Goal: Transaction & Acquisition: Purchase product/service

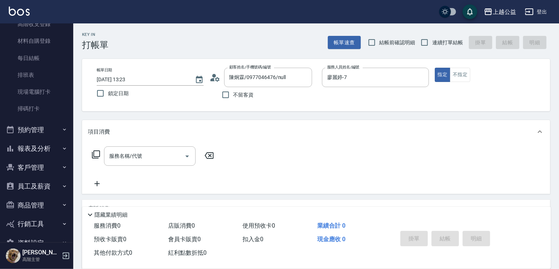
scroll to position [152, 0]
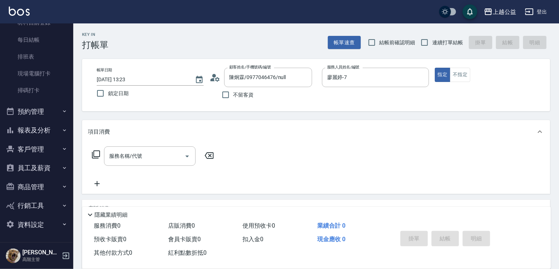
click at [38, 134] on button "報表及分析" at bounding box center [36, 130] width 67 height 19
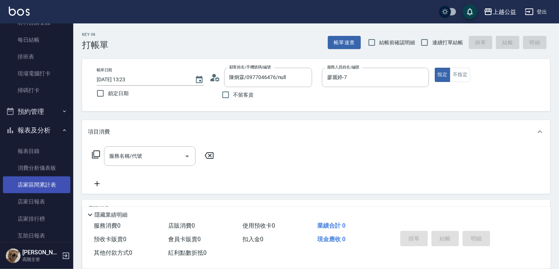
click at [59, 184] on link "店家區間累計表" at bounding box center [36, 185] width 67 height 17
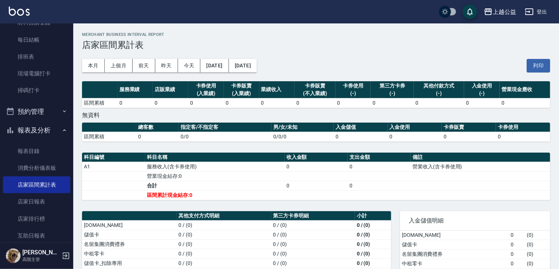
click at [222, 66] on button "[DATE]" at bounding box center [214, 66] width 28 height 14
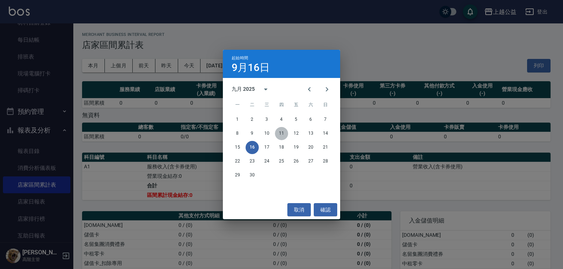
click at [278, 134] on button "11" at bounding box center [281, 133] width 13 height 13
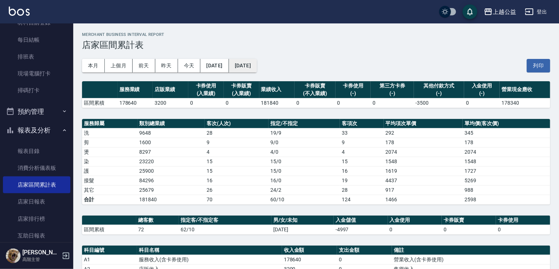
drag, startPoint x: 281, startPoint y: 77, endPoint x: 273, endPoint y: 68, distance: 12.4
click at [278, 73] on div "本月 上個月 [DATE] [DATE] [DATE] [DATE] [DATE] 列印" at bounding box center [316, 65] width 468 height 31
click at [257, 66] on button "[DATE]" at bounding box center [243, 66] width 28 height 14
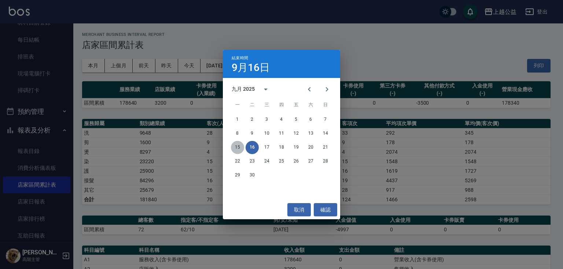
click at [238, 148] on button "15" at bounding box center [237, 147] width 13 height 13
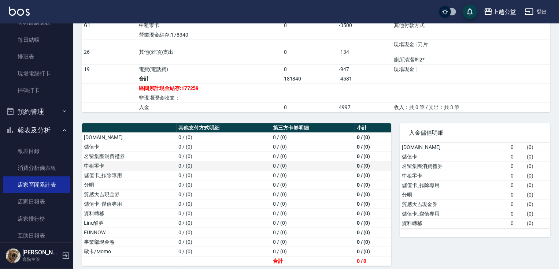
drag, startPoint x: 284, startPoint y: 137, endPoint x: 287, endPoint y: 163, distance: 26.3
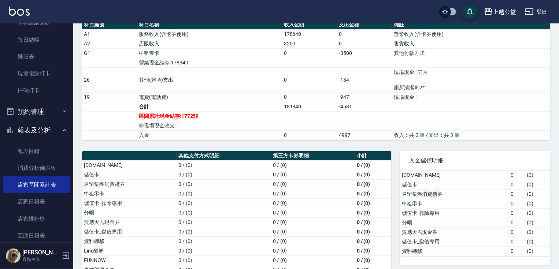
scroll to position [193, 0]
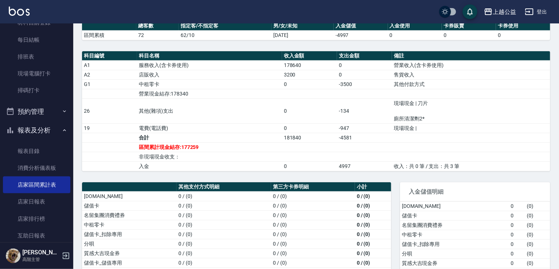
drag, startPoint x: 287, startPoint y: 152, endPoint x: 286, endPoint y: 134, distance: 17.3
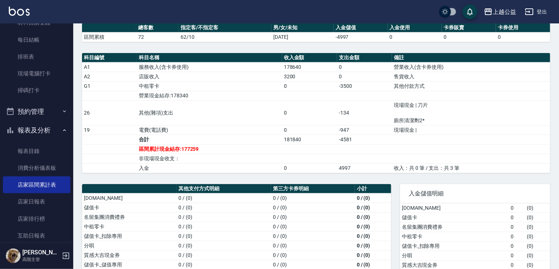
scroll to position [0, 0]
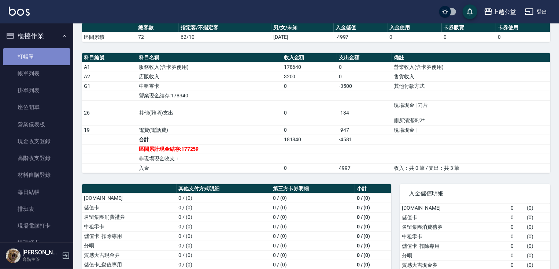
click at [39, 54] on link "打帳單" at bounding box center [36, 56] width 67 height 17
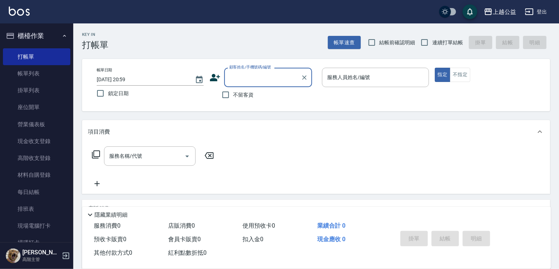
click at [238, 93] on span "不留客資" at bounding box center [243, 95] width 21 height 8
click at [233, 93] on input "不留客資" at bounding box center [225, 94] width 15 height 15
checkbox input "true"
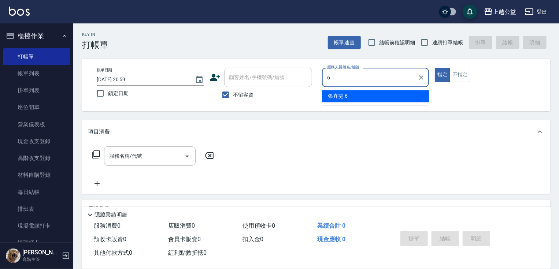
type input "[PERSON_NAME]-6"
type button "true"
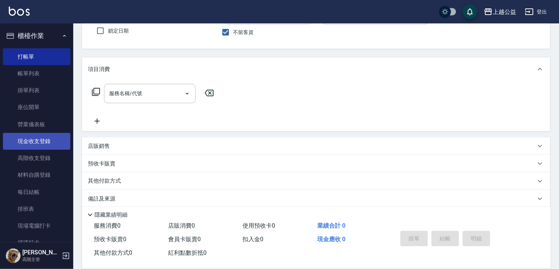
drag, startPoint x: 295, startPoint y: 193, endPoint x: 53, endPoint y: 141, distance: 247.7
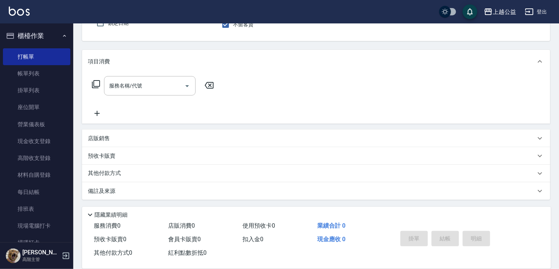
click at [104, 136] on p "店販銷售" at bounding box center [99, 139] width 22 height 8
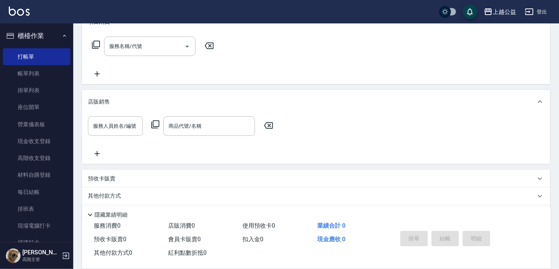
scroll to position [133, 0]
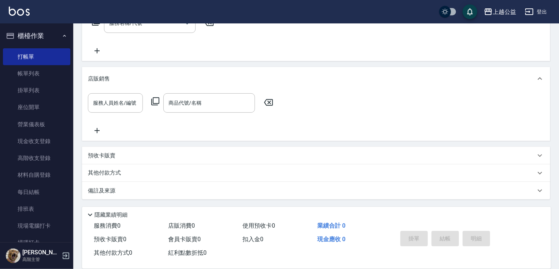
drag, startPoint x: 251, startPoint y: 153, endPoint x: 89, endPoint y: 89, distance: 173.9
click at [108, 102] on input "服務人員姓名/編號" at bounding box center [115, 103] width 48 height 13
type input "[PERSON_NAME]-6"
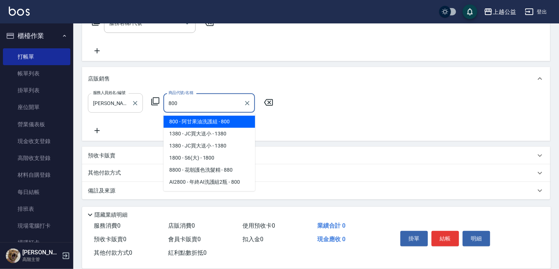
type input "阿甘果油洗護組"
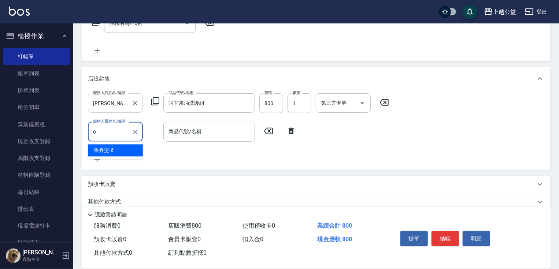
type input "[PERSON_NAME]-6"
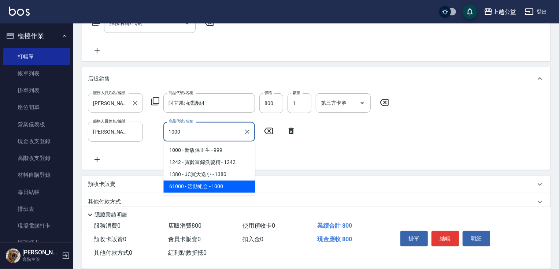
type input "活動組合"
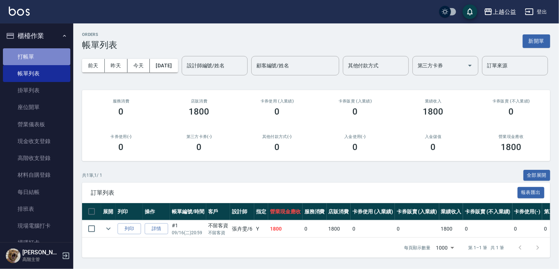
click at [39, 50] on link "打帳單" at bounding box center [36, 56] width 67 height 17
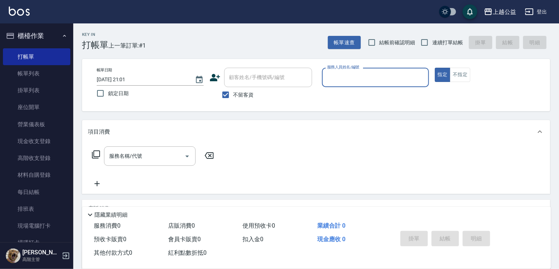
click at [435, 44] on span "連續打單結帳" at bounding box center [447, 43] width 31 height 8
click at [432, 44] on input "連續打單結帳" at bounding box center [424, 42] width 15 height 15
checkbox input "true"
click at [387, 75] on input "服務人員姓名/編號" at bounding box center [375, 77] width 100 height 13
type input "VIMO-3"
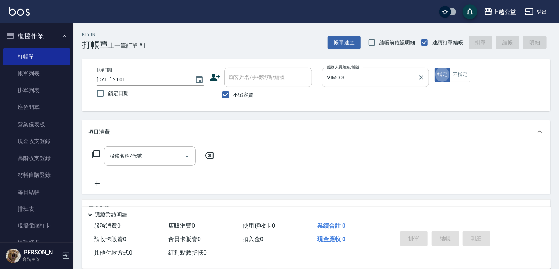
type button "true"
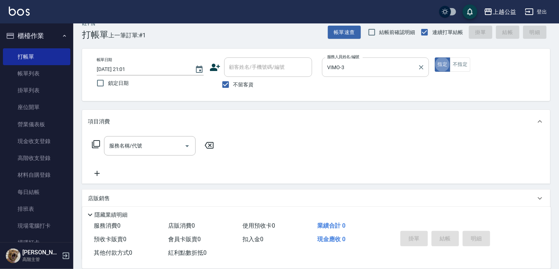
scroll to position [12, 0]
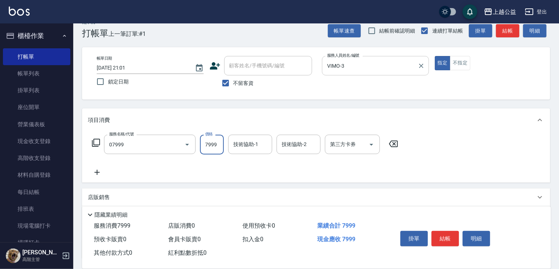
type input "雙棍金鑽20吋3包(07999)"
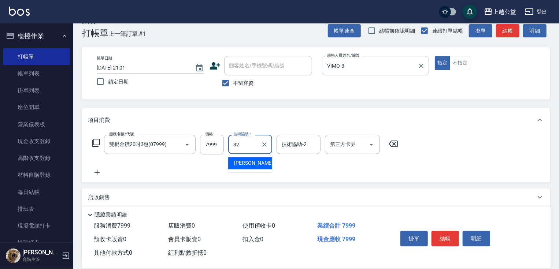
type input "[PERSON_NAME]-32"
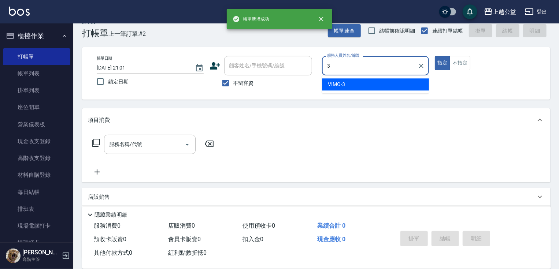
type input "VIMO-3"
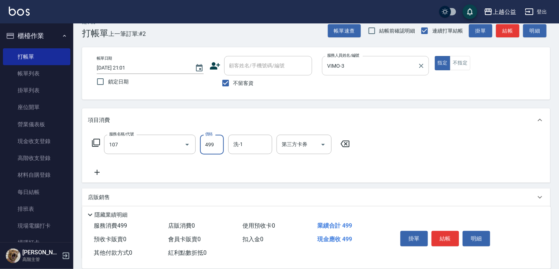
type input "舒活499(107)"
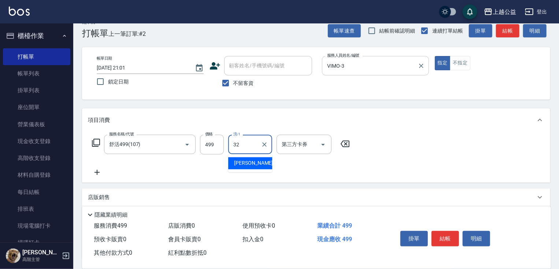
type input "[PERSON_NAME]-32"
click at [235, 87] on label "不留客資" at bounding box center [236, 82] width 36 height 15
click at [233, 87] on input "不留客資" at bounding box center [225, 82] width 15 height 15
checkbox input "false"
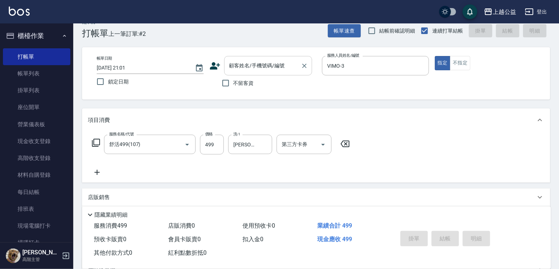
click at [245, 70] on input "顧客姓名/手機號碼/編號" at bounding box center [263, 65] width 70 height 13
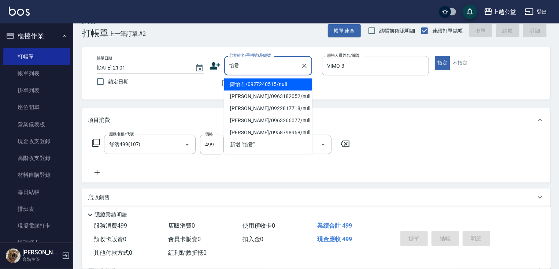
type input "陳怡君/0927240515/null"
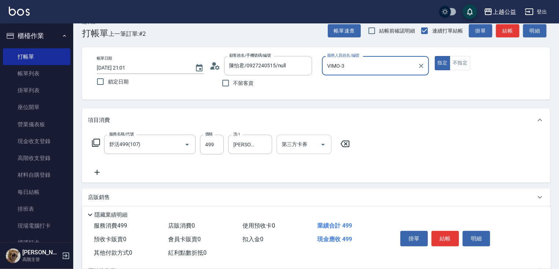
click at [307, 145] on input "第三方卡券" at bounding box center [298, 144] width 37 height 13
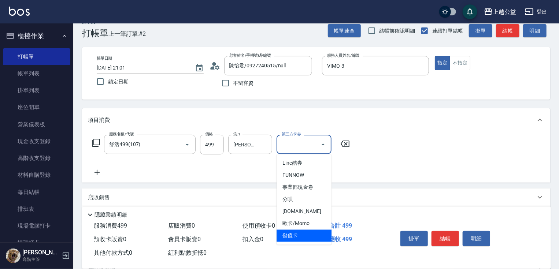
click at [299, 233] on span "儲值卡" at bounding box center [304, 236] width 55 height 12
type input "儲值卡"
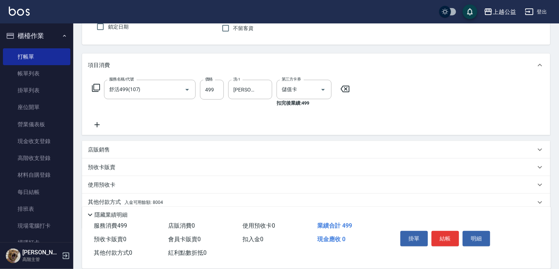
scroll to position [96, 0]
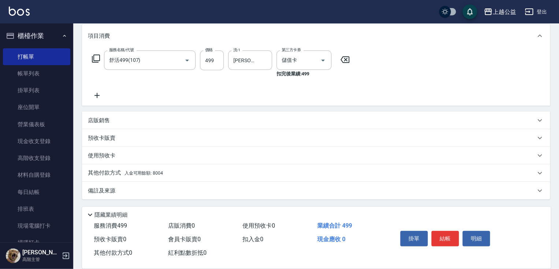
drag, startPoint x: 318, startPoint y: 182, endPoint x: 278, endPoint y: 273, distance: 99.7
click at [133, 173] on span "入金可用餘額: 8004" at bounding box center [144, 173] width 38 height 5
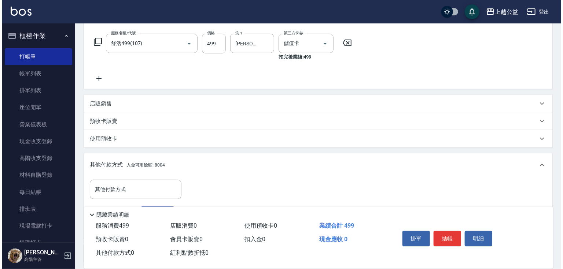
scroll to position [176, 0]
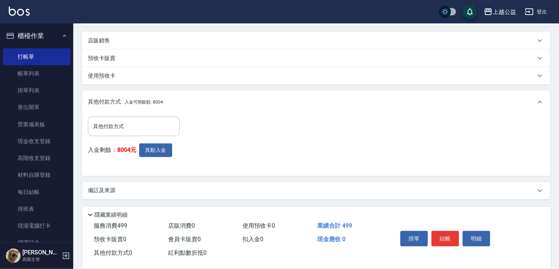
drag, startPoint x: 179, startPoint y: 192, endPoint x: 175, endPoint y: 221, distance: 29.5
click at [155, 149] on button "異動入金" at bounding box center [155, 151] width 33 height 14
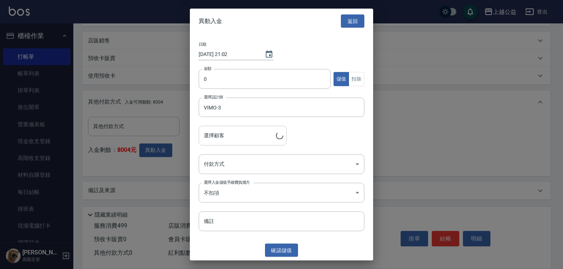
type input "[PERSON_NAME]/0927240515"
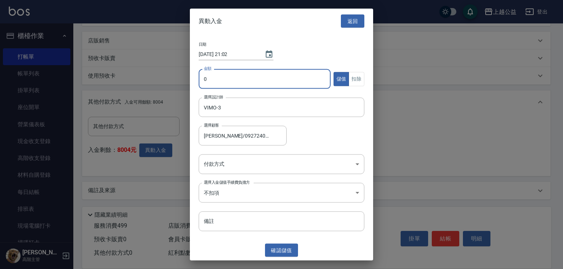
click at [264, 74] on input "0" at bounding box center [265, 79] width 132 height 20
type input "499"
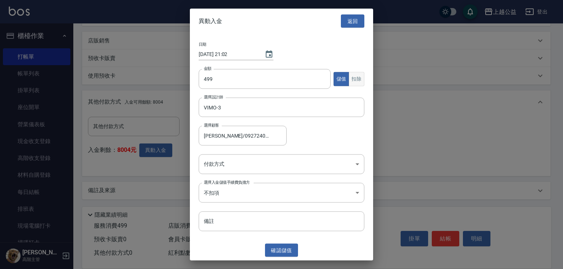
drag, startPoint x: 358, startPoint y: 71, endPoint x: 356, endPoint y: 75, distance: 4.6
click at [358, 71] on div "金額 499 金額 儲值 扣除" at bounding box center [282, 83] width 166 height 29
click at [356, 75] on button "扣除" at bounding box center [356, 79] width 16 height 14
click at [242, 165] on body "上越公益 登出 櫃檯作業 打帳單 帳單列表 掛單列表 座位開單 營業儀表板 現金收支登錄 高階收支登錄 材料自購登錄 每日結帳 排班表 現場電腦打卡 掃碼打卡…" at bounding box center [281, 46] width 563 height 445
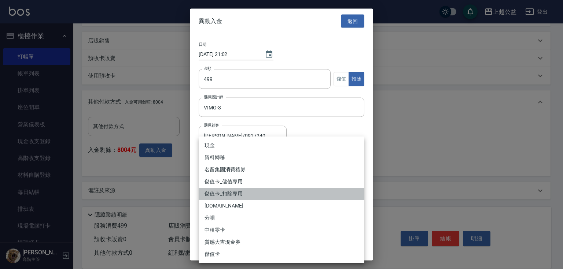
click at [256, 195] on li "儲值卡_扣除專用" at bounding box center [282, 194] width 166 height 12
type input "儲值卡_扣除專用"
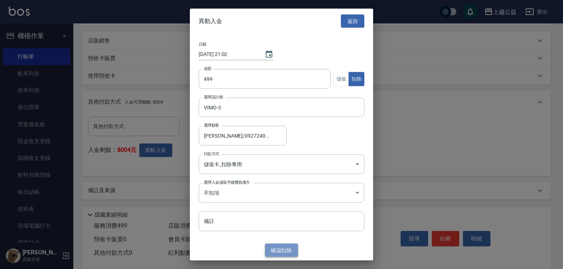
click at [280, 246] on button "確認 扣除" at bounding box center [281, 251] width 33 height 14
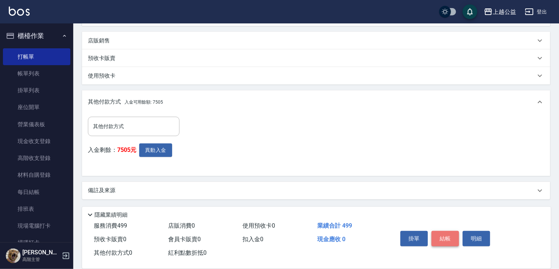
click at [447, 238] on button "結帳" at bounding box center [445, 238] width 27 height 15
type input "[DATE] 21:02"
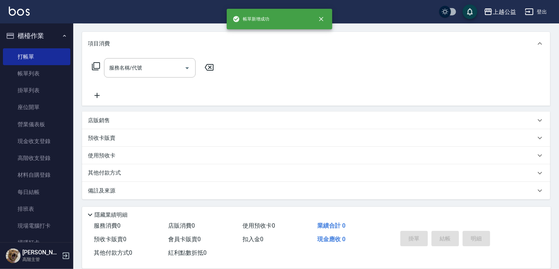
scroll to position [0, 0]
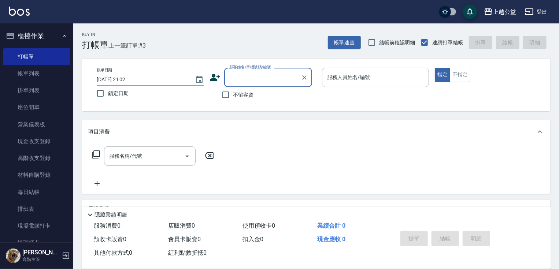
click at [251, 94] on span "不留客資" at bounding box center [243, 95] width 21 height 8
click at [233, 94] on input "不留客資" at bounding box center [225, 94] width 15 height 15
checkbox input "true"
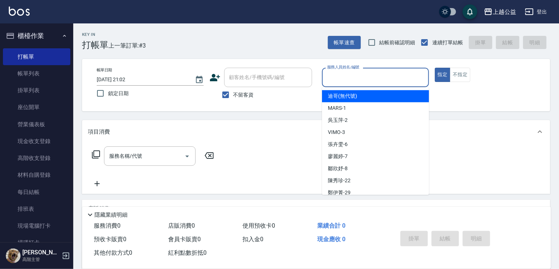
click at [354, 78] on input "服務人員姓名/編號" at bounding box center [375, 77] width 100 height 13
type input "詹妤晴/0901221681/"
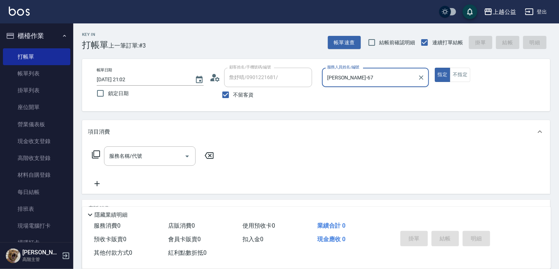
click at [435, 68] on button "指定" at bounding box center [443, 75] width 16 height 14
type input "[PERSON_NAME]-6"
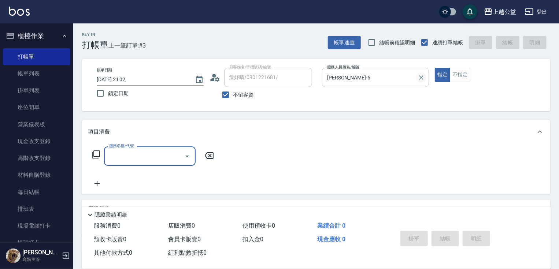
click at [423, 78] on icon "Clear" at bounding box center [421, 77] width 7 height 7
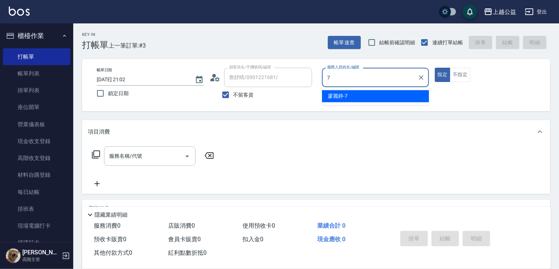
type input "廖麗婷-7"
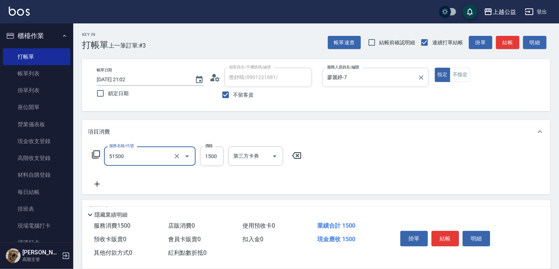
type input "染髮(51500)"
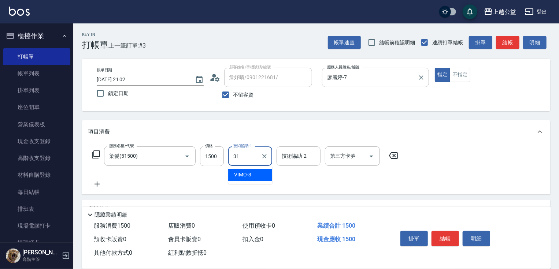
type input "[PERSON_NAME]-31"
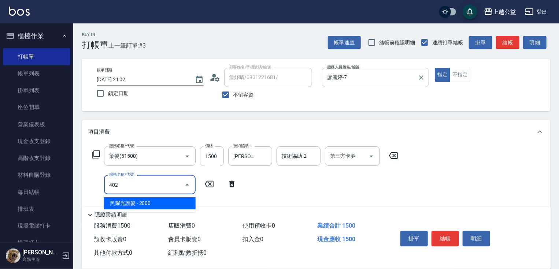
type input "黑耀光護髮(402)"
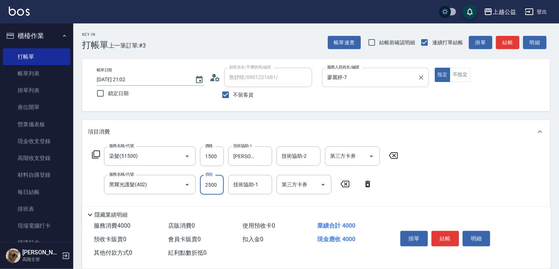
type input "2500"
type input "3.1"
click at [240, 188] on div "技術協助-1 技術協助-1" at bounding box center [250, 184] width 44 height 19
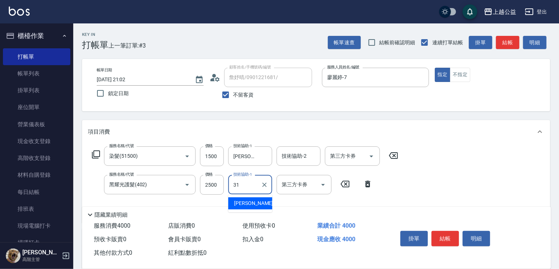
type input "[PERSON_NAME]-31"
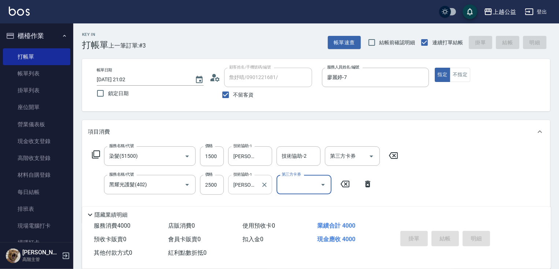
type input "[DATE] 21:05"
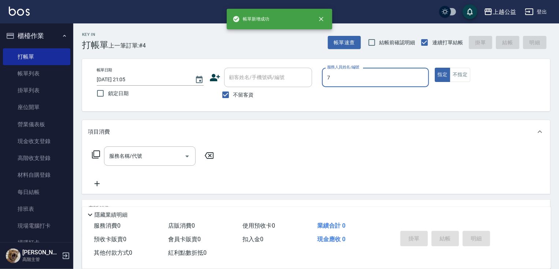
type input "廖麗婷-7"
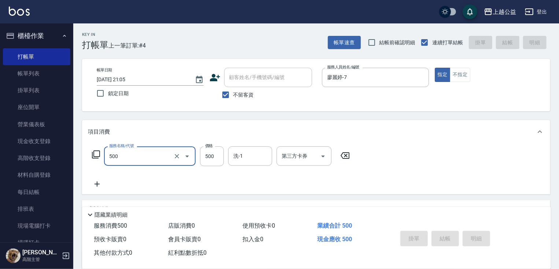
type input "500"
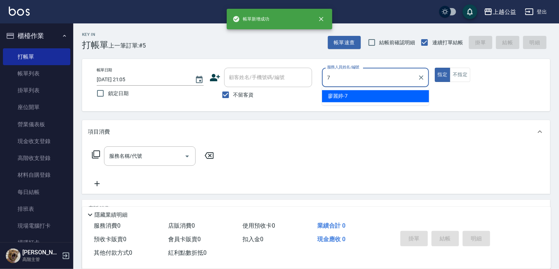
type input "廖麗婷-7"
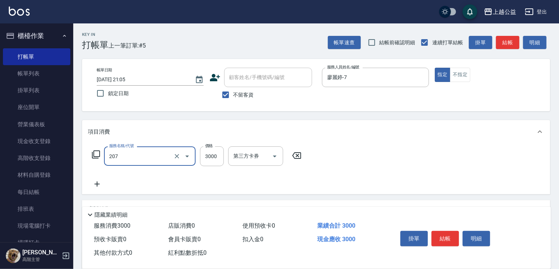
type input "燙髮(207)"
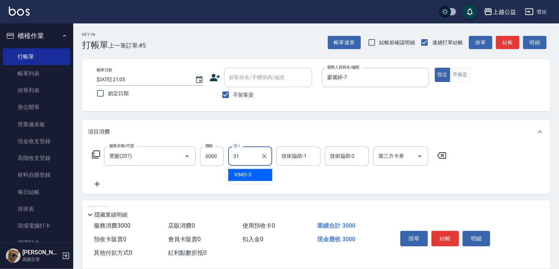
type input "[PERSON_NAME]-31"
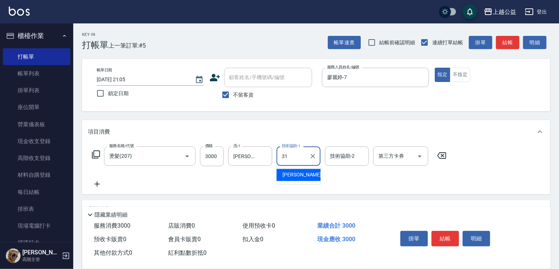
type input "[PERSON_NAME]-31"
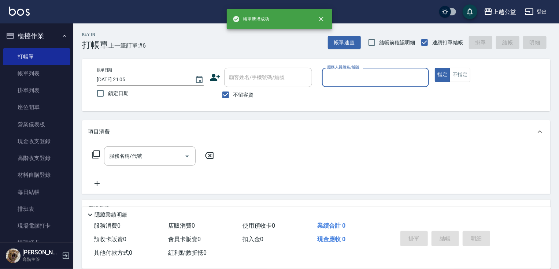
type input "1"
type input "廖麗婷-7"
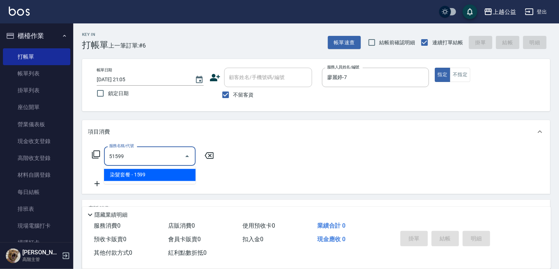
type input "染髮套餐(51599)"
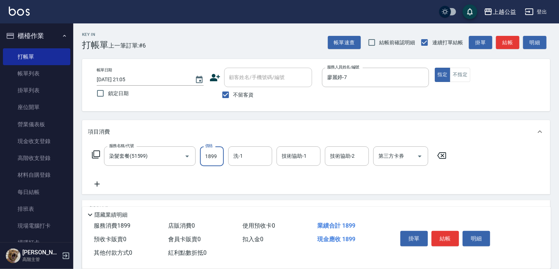
type input "1899"
type input "[PERSON_NAME]-31"
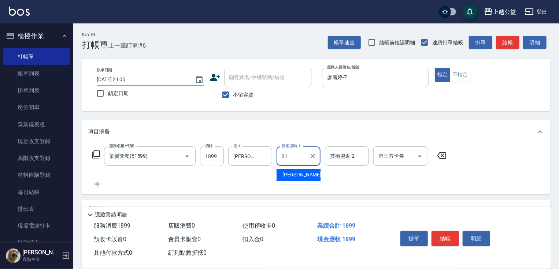
type input "[PERSON_NAME]-31"
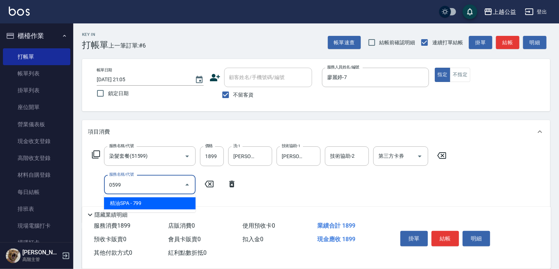
type input "精油SPA(0599)"
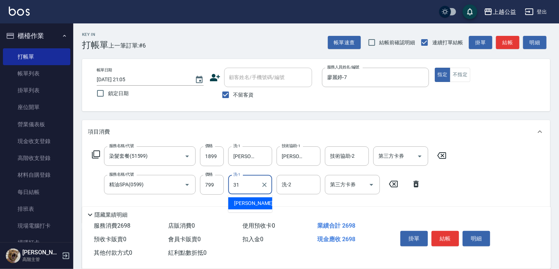
type input "[PERSON_NAME]-31"
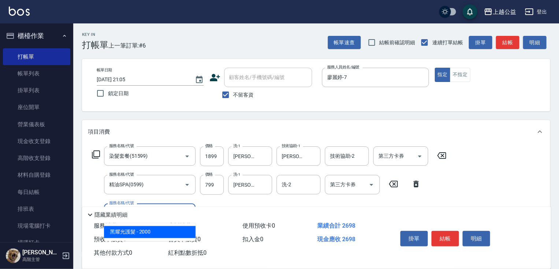
type input "黑耀光護髮(402)"
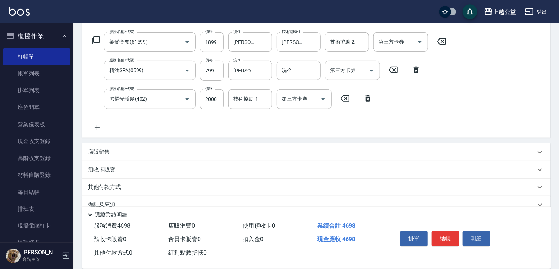
drag, startPoint x: 221, startPoint y: 125, endPoint x: 222, endPoint y: 173, distance: 48.4
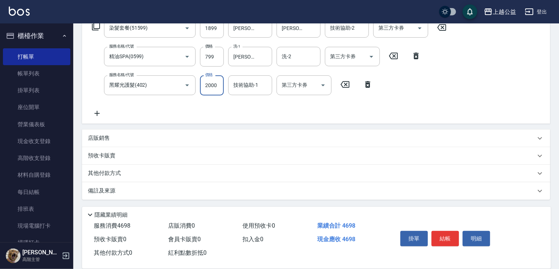
click at [217, 89] on input "2000" at bounding box center [212, 85] width 24 height 20
type input "407"
click at [256, 88] on div "技術協助-1 技術協助-1" at bounding box center [250, 84] width 44 height 19
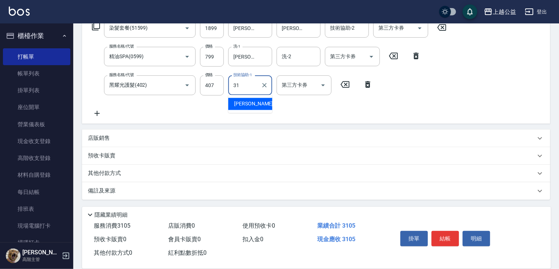
type input "[PERSON_NAME]-31"
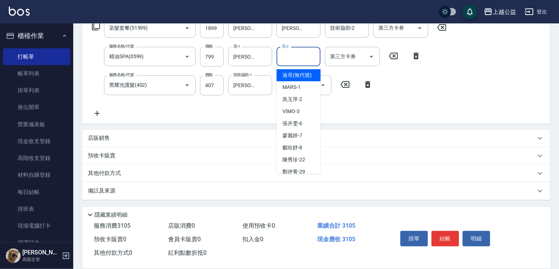
click at [283, 58] on input "洗-2" at bounding box center [298, 56] width 37 height 13
click at [232, 108] on div "服務名稱/代號 染髮套餐(51599) 服務名稱/代號 價格 1899 價格 洗-1 [PERSON_NAME]-31 洗-1 技術協助-1 [PERSON_…" at bounding box center [269, 67] width 363 height 99
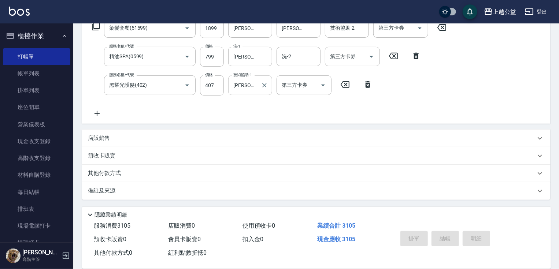
type input "[DATE] 21:06"
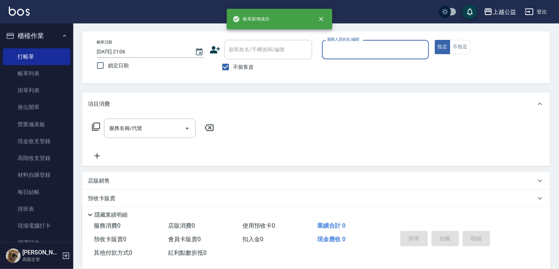
scroll to position [0, 0]
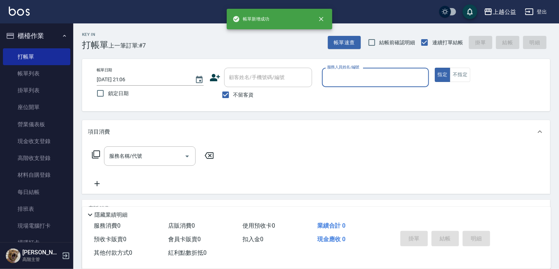
drag, startPoint x: 355, startPoint y: 78, endPoint x: 357, endPoint y: 72, distance: 6.8
click at [363, 83] on input "服務人員姓名/編號" at bounding box center [375, 77] width 100 height 13
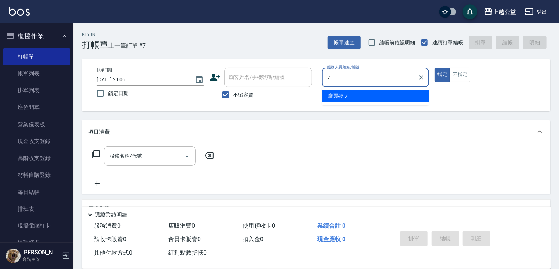
type input "廖麗婷-7"
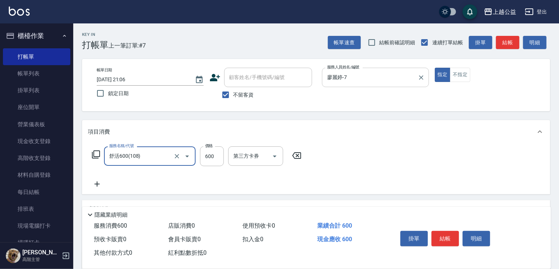
type input "舒活600(108)"
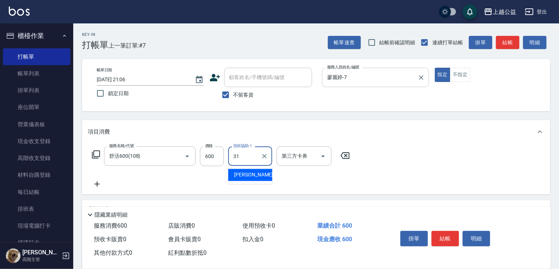
type input "[PERSON_NAME]-31"
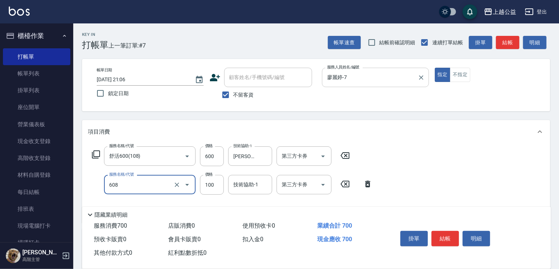
type input "精油長髮(608)"
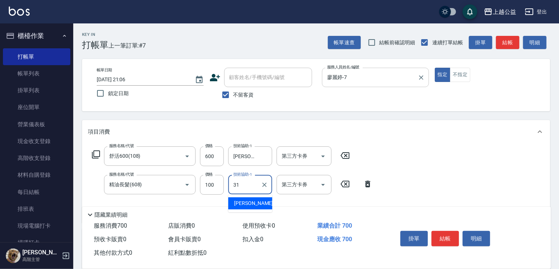
type input "[PERSON_NAME]-31"
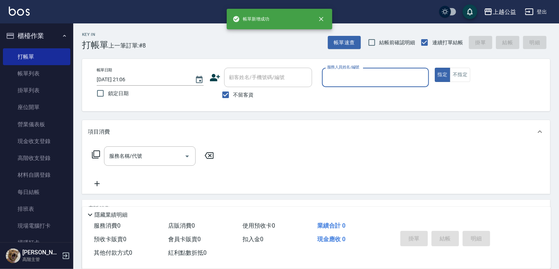
click at [243, 94] on span "不留客資" at bounding box center [243, 95] width 21 height 8
click at [233, 94] on input "不留客資" at bounding box center [225, 94] width 15 height 15
checkbox input "false"
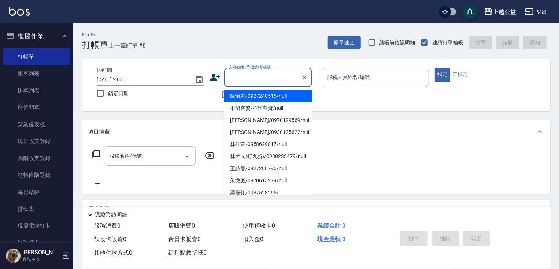
click at [245, 79] on input "顧客姓名/手機號碼/編號" at bounding box center [263, 77] width 70 height 13
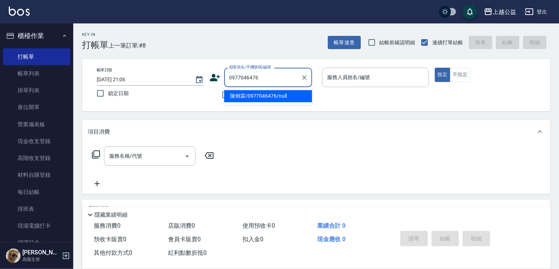
type input "陳炯霖/0977046476/null"
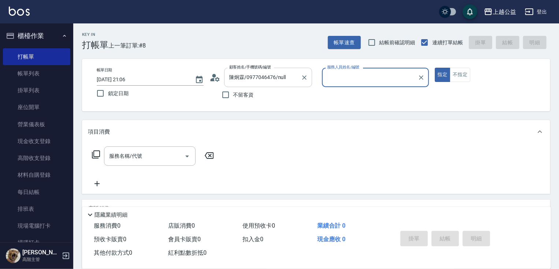
type input "廖麗婷-7"
click at [435, 68] on button "指定" at bounding box center [443, 75] width 16 height 14
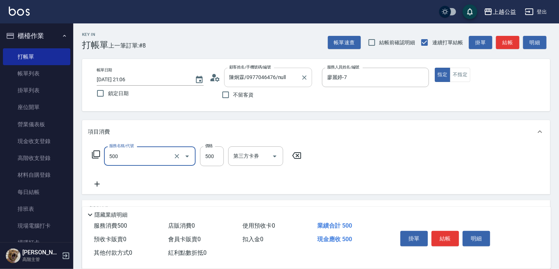
type input "洗剪500(500)"
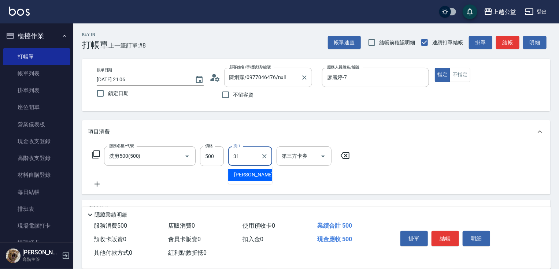
type input "[PERSON_NAME]-31"
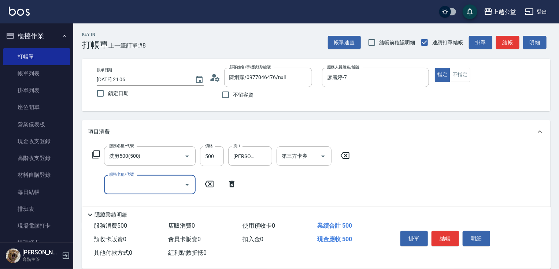
click at [302, 158] on input "第三方卡券" at bounding box center [298, 156] width 37 height 13
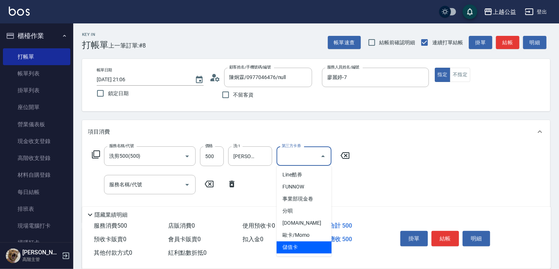
type input "儲值卡"
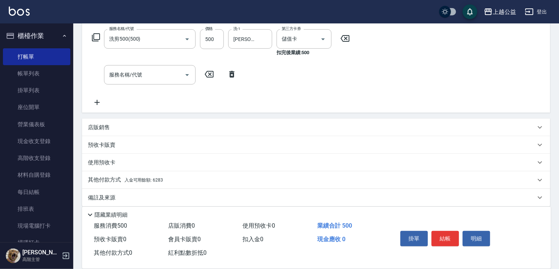
drag, startPoint x: 295, startPoint y: 126, endPoint x: 295, endPoint y: 172, distance: 45.4
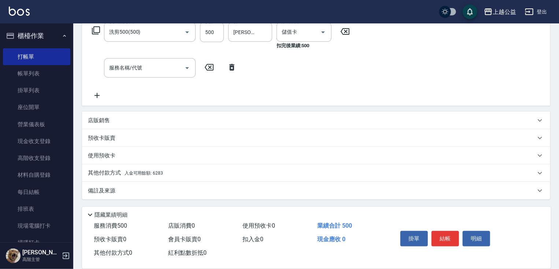
drag, startPoint x: 153, startPoint y: 173, endPoint x: 160, endPoint y: 171, distance: 6.8
click at [154, 173] on span "入金可用餘額: 6283" at bounding box center [144, 173] width 38 height 5
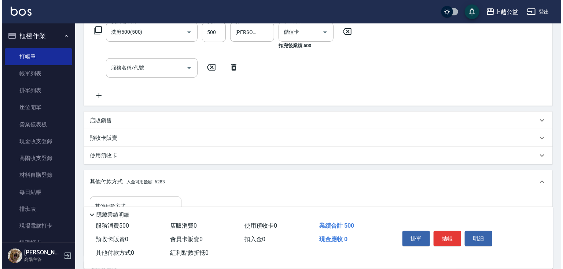
scroll to position [204, 0]
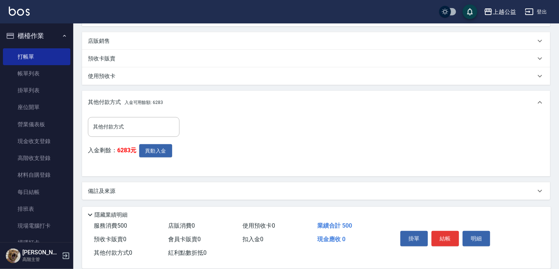
drag, startPoint x: 221, startPoint y: 140, endPoint x: 183, endPoint y: 196, distance: 68.6
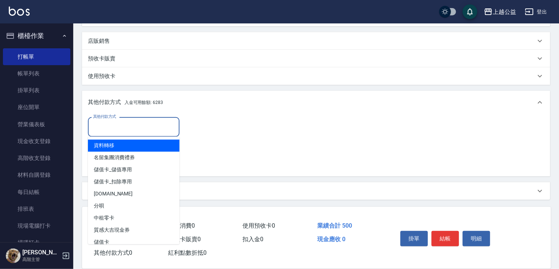
click at [144, 128] on input "其他付款方式" at bounding box center [133, 127] width 85 height 13
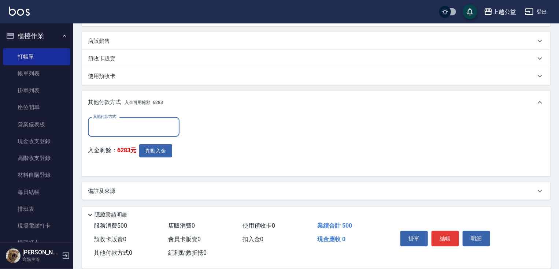
click at [144, 128] on input "其他付款方式" at bounding box center [133, 127] width 85 height 13
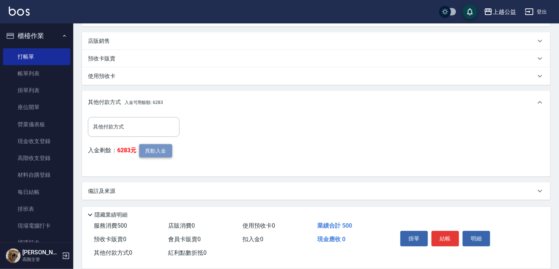
click at [148, 145] on button "異動入金" at bounding box center [155, 151] width 33 height 14
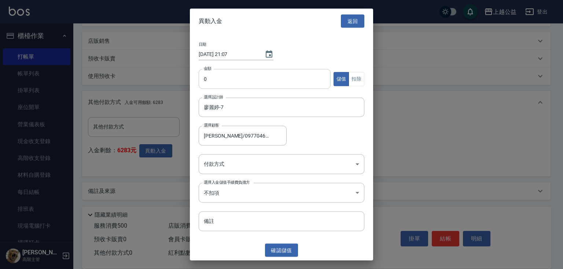
click at [229, 82] on input "0" at bounding box center [265, 79] width 132 height 20
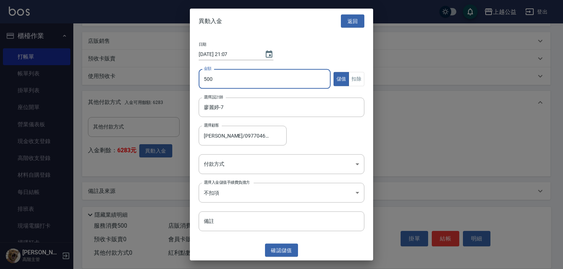
type input "500"
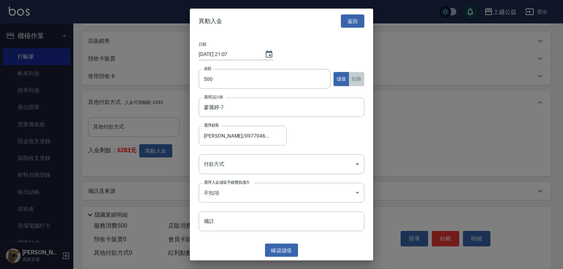
click at [353, 79] on button "扣除" at bounding box center [356, 79] width 16 height 14
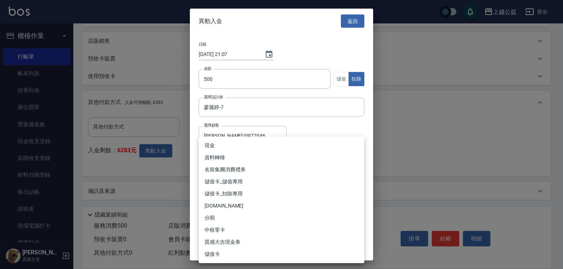
click at [263, 161] on body "上越公益 登出 櫃檯作業 打帳單 帳單列表 掛單列表 座位開單 營業儀表板 現金收支登錄 高階收支登錄 材料自購登錄 每日結帳 排班表 現場電腦打卡 掃碼打卡…" at bounding box center [281, 32] width 563 height 473
click at [243, 196] on li "儲值卡_扣除專用" at bounding box center [282, 194] width 166 height 12
type input "儲值卡_扣除專用"
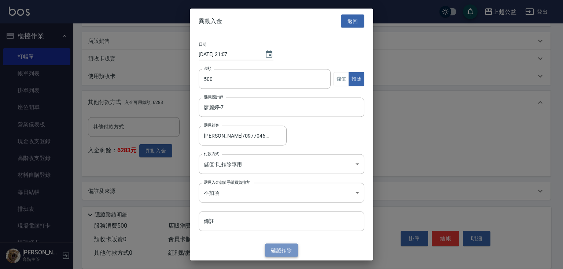
click at [281, 249] on button "確認 扣除" at bounding box center [281, 251] width 33 height 14
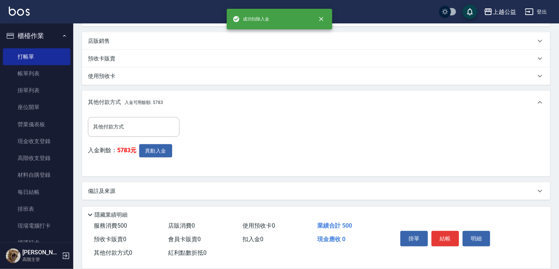
drag, startPoint x: 344, startPoint y: 158, endPoint x: 387, endPoint y: 184, distance: 49.5
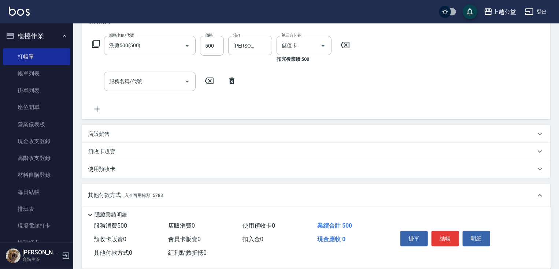
scroll to position [14, 0]
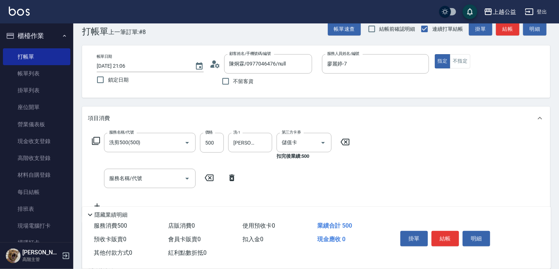
drag, startPoint x: 363, startPoint y: 165, endPoint x: 365, endPoint y: 97, distance: 67.8
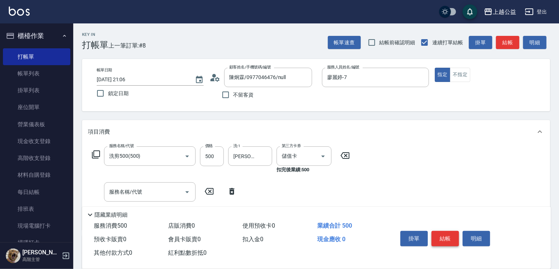
click at [451, 238] on button "結帳" at bounding box center [445, 238] width 27 height 15
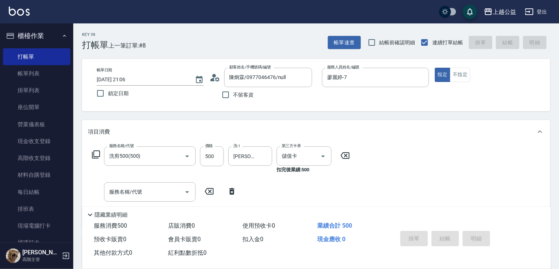
type input "[DATE] 21:07"
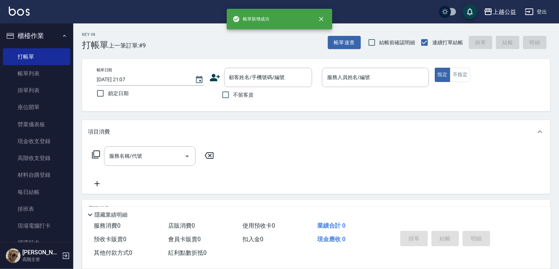
click at [235, 99] on label "不留客資" at bounding box center [236, 94] width 36 height 15
click at [233, 99] on input "不留客資" at bounding box center [225, 94] width 15 height 15
checkbox input "true"
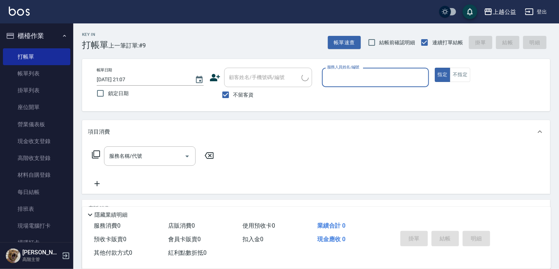
type input "詹妤晴/0901221681/"
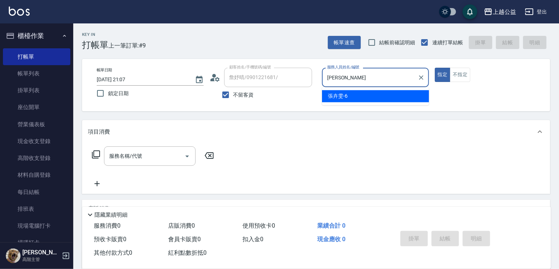
type input "張"
type input "廖麗婷-7"
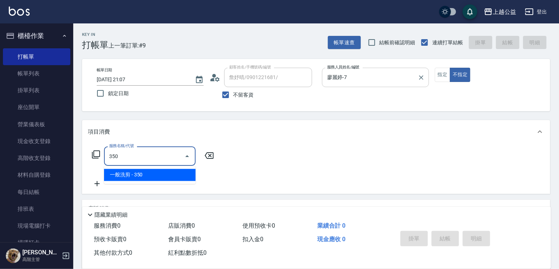
type input "一般洗剪(350)"
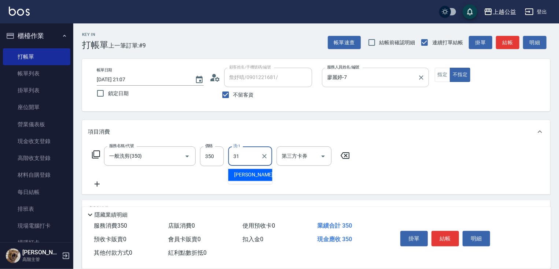
type input "[PERSON_NAME]-31"
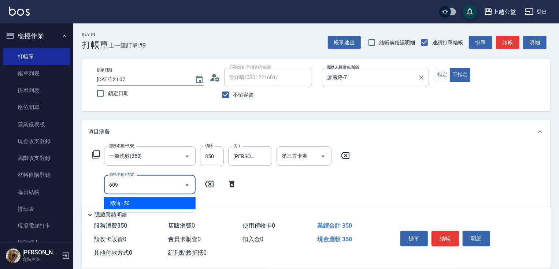
type input "精油(609)"
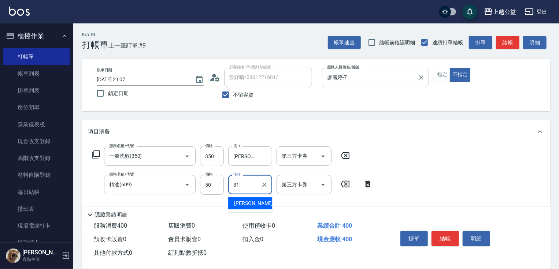
type input "[PERSON_NAME]-31"
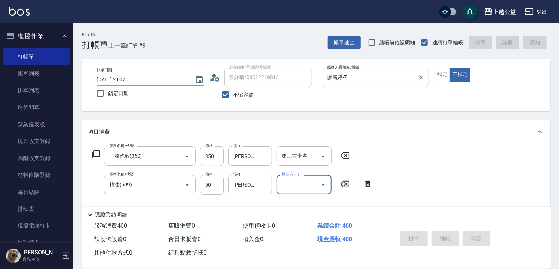
type input "[DATE] 21:08"
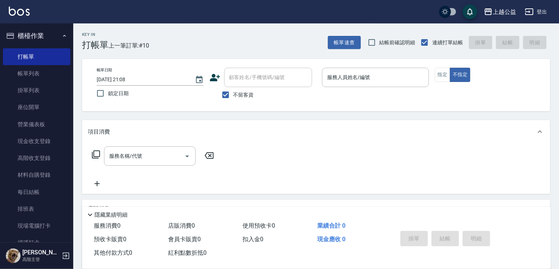
drag, startPoint x: 244, startPoint y: 92, endPoint x: 250, endPoint y: 80, distance: 14.0
click at [244, 92] on span "不留客資" at bounding box center [243, 95] width 21 height 8
click at [233, 92] on input "不留客資" at bounding box center [225, 94] width 15 height 15
checkbox input "false"
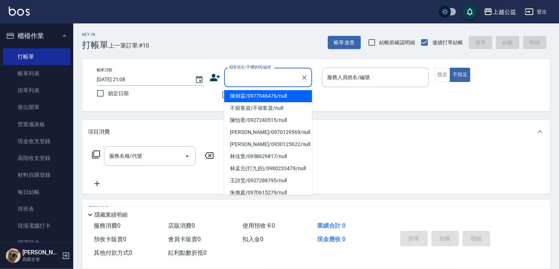
click at [252, 75] on input "顧客姓名/手機號碼/編號" at bounding box center [263, 77] width 70 height 13
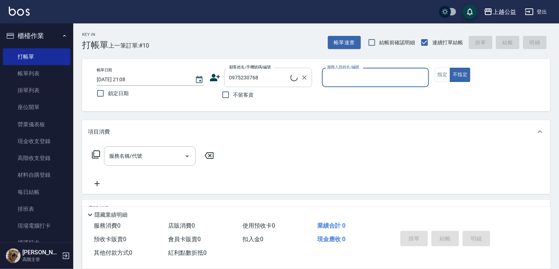
type input "張庭榕/0975230768/null"
click at [450, 68] on button "不指定" at bounding box center [460, 75] width 21 height 14
type button "false"
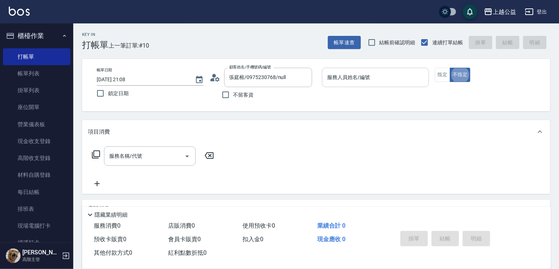
click at [342, 77] on div "服務人員姓名/編號 服務人員姓名/編號" at bounding box center [375, 77] width 107 height 19
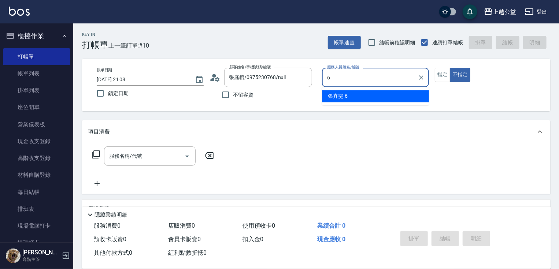
type input "[PERSON_NAME]-6"
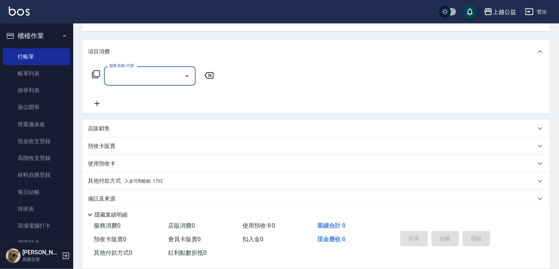
scroll to position [88, 0]
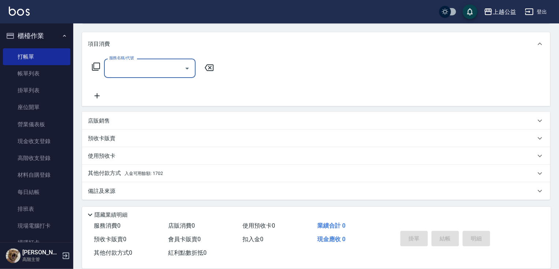
click at [169, 175] on div "其他付款方式 入金可用餘額: 1702" at bounding box center [312, 174] width 448 height 8
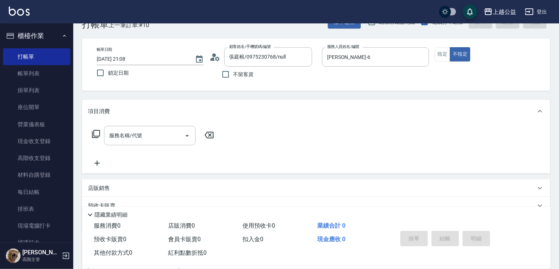
scroll to position [0, 0]
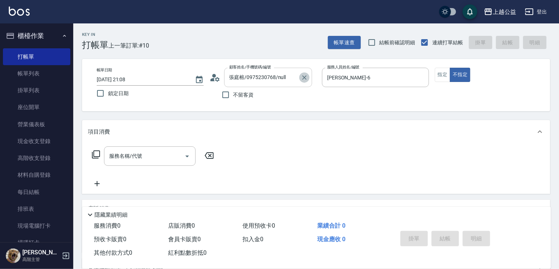
click at [306, 78] on icon "Clear" at bounding box center [304, 77] width 7 height 7
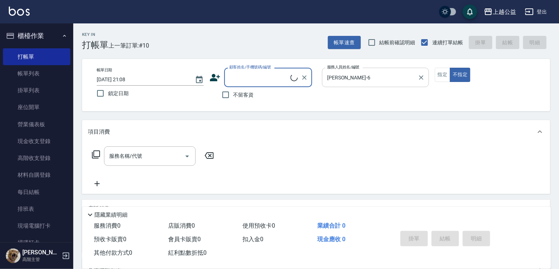
click at [371, 73] on input "[PERSON_NAME]-6" at bounding box center [369, 77] width 89 height 13
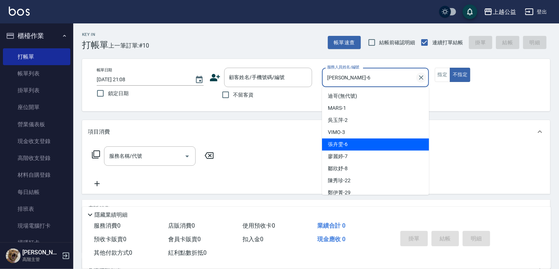
click at [419, 75] on icon "Clear" at bounding box center [421, 77] width 7 height 7
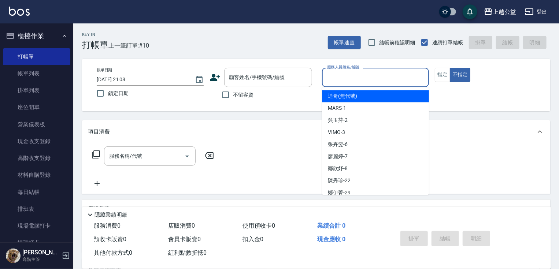
click at [471, 96] on div "帳單日期 [DATE] 21:08 鎖定日期 顧客姓名/手機號碼/編號 顧客姓名/手機號碼/編號 不留客資 服務人員姓名/編號 服務人員姓名/編號 指定 不指定" at bounding box center [316, 85] width 451 height 35
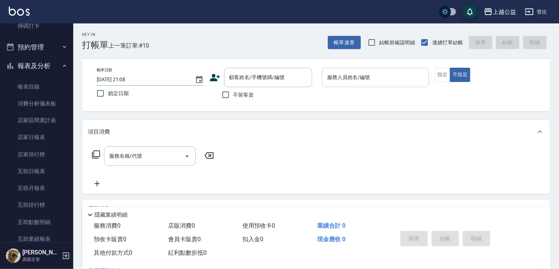
scroll to position [230, 0]
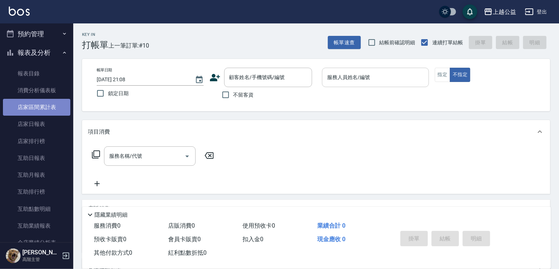
click at [56, 111] on link "店家區間累計表" at bounding box center [36, 107] width 67 height 17
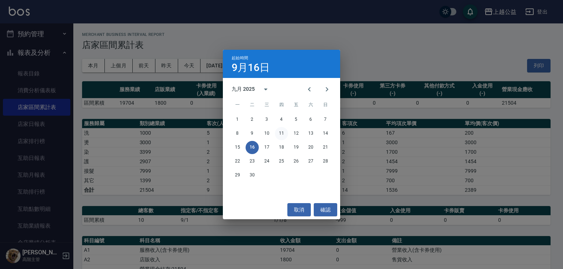
click at [282, 134] on button "11" at bounding box center [281, 133] width 13 height 13
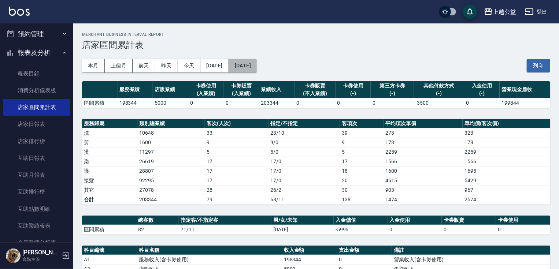
click at [257, 69] on button "[DATE]" at bounding box center [243, 66] width 28 height 14
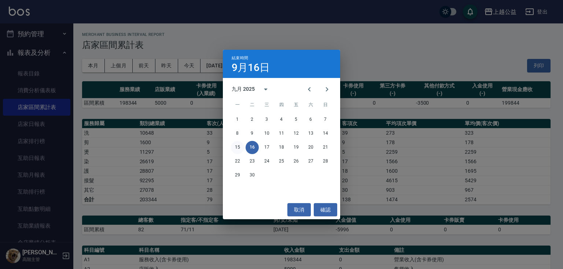
click at [237, 147] on button "15" at bounding box center [237, 147] width 13 height 13
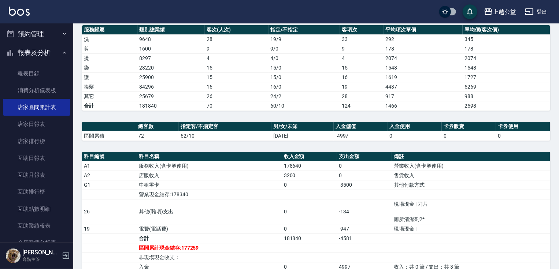
scroll to position [256, 0]
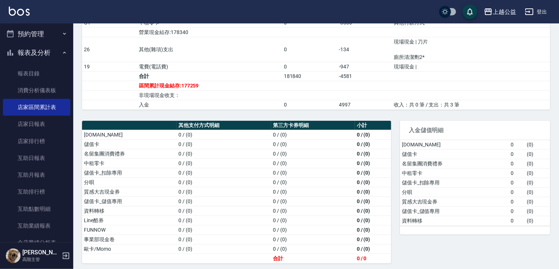
drag, startPoint x: 417, startPoint y: 140, endPoint x: 434, endPoint y: 222, distance: 83.9
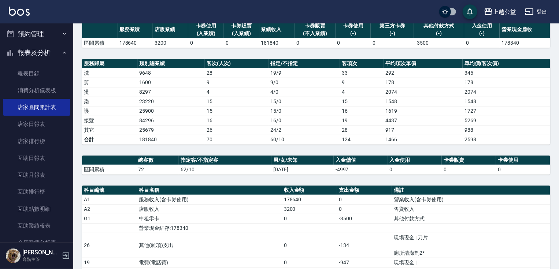
drag, startPoint x: 318, startPoint y: 132, endPoint x: 331, endPoint y: 73, distance: 59.7
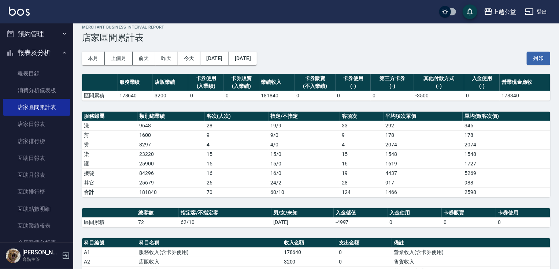
scroll to position [0, 0]
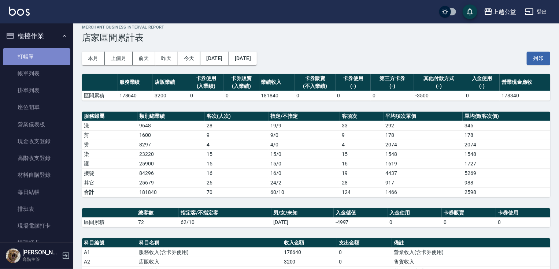
drag, startPoint x: 44, startPoint y: 51, endPoint x: 55, endPoint y: 45, distance: 12.5
click at [44, 51] on link "打帳單" at bounding box center [36, 56] width 67 height 17
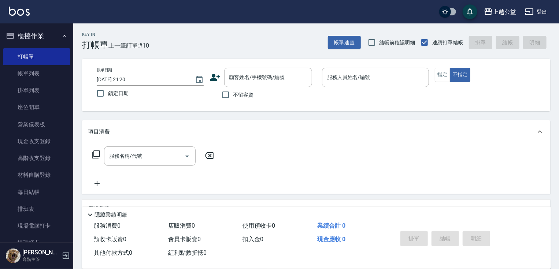
click at [239, 109] on div "帳單日期 [DATE] 21:20 鎖定日期 顧客姓名/手機號碼/編號 顧客姓名/手機號碼/編號 不留客資 服務人員姓名/編號 服務人員姓名/編號 指定 不指定" at bounding box center [316, 85] width 468 height 52
click at [243, 94] on span "不留客資" at bounding box center [243, 95] width 21 height 8
click at [233, 94] on input "不留客資" at bounding box center [225, 94] width 15 height 15
checkbox input "true"
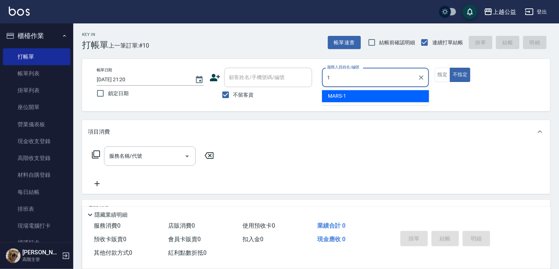
type input "MARS-1"
type button "false"
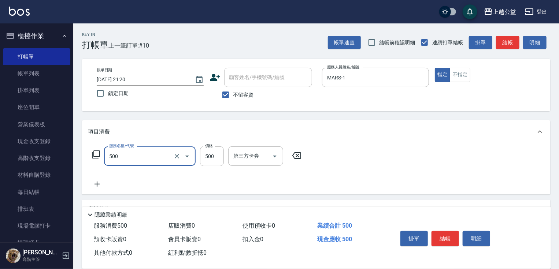
type input "洗剪500(500)"
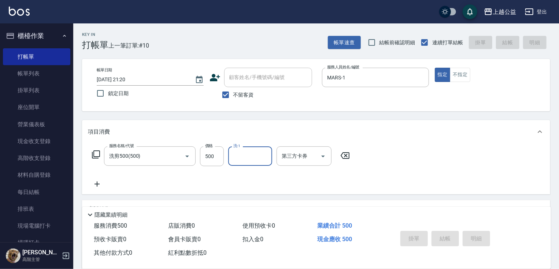
type input "[DATE] 21:21"
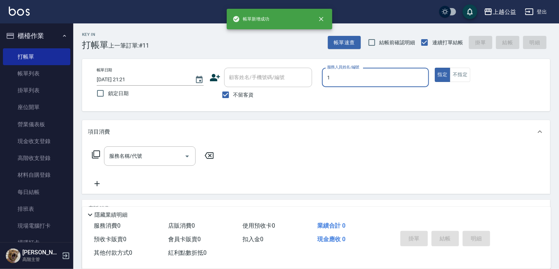
type input "MARS-1"
type button "true"
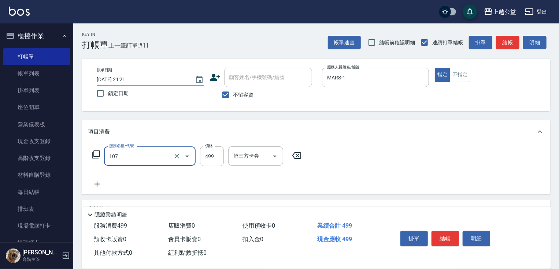
type input "舒活499(107)"
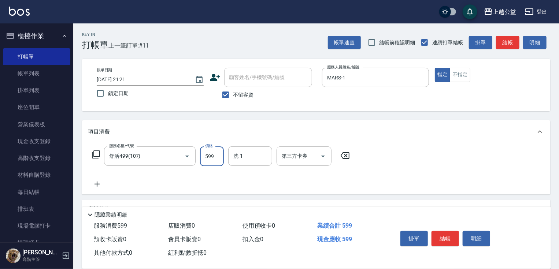
type input "599"
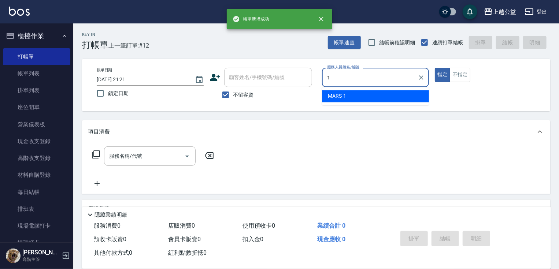
type input "MARS-1"
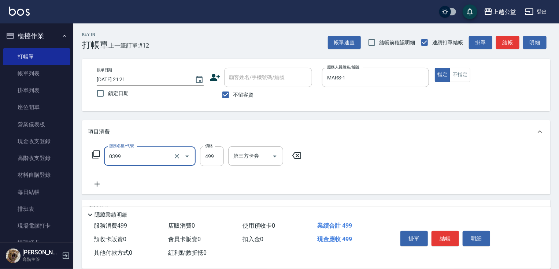
type input "海鹽SPA洗(0399)"
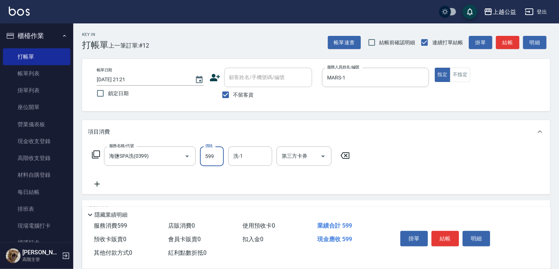
type input "599"
type input "[PERSON_NAME]-33"
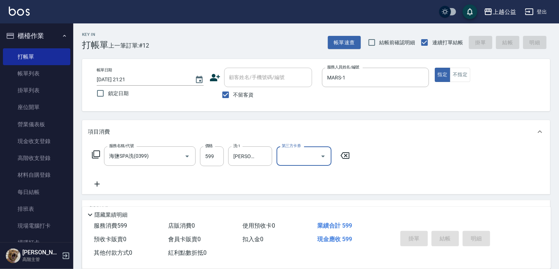
type input "[DATE] 21:22"
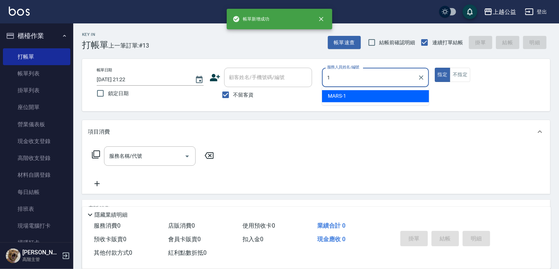
type input "MARS-1"
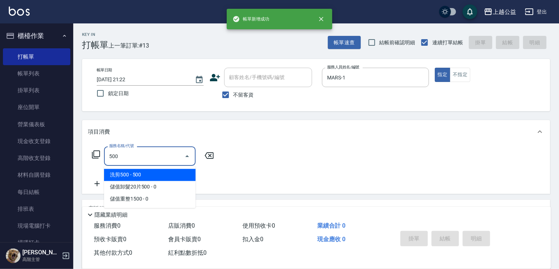
type input "洗剪500(500)"
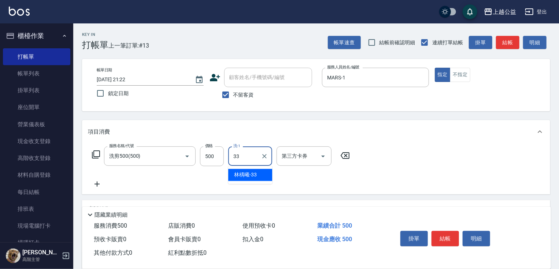
type input "[PERSON_NAME]-33"
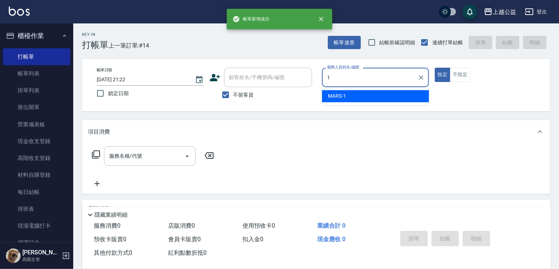
type input "MARS-1"
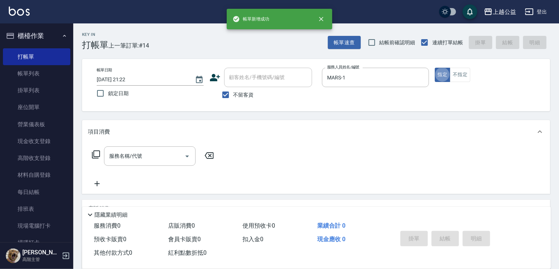
scroll to position [12, 0]
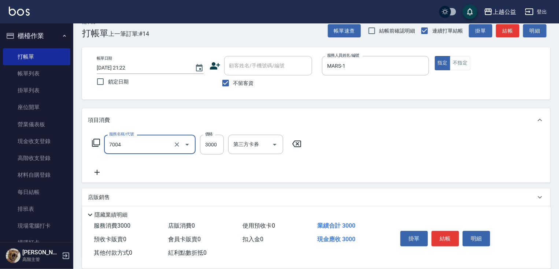
type input "重整3包(7004)"
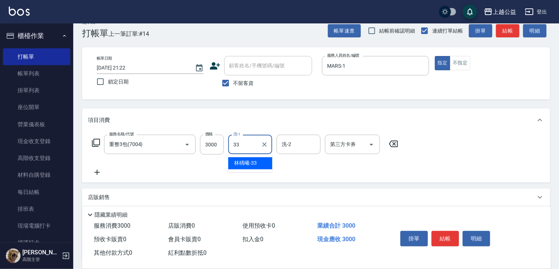
type input "[PERSON_NAME]-33"
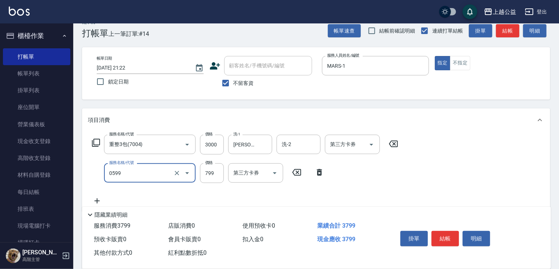
type input "精油SPA(0599)"
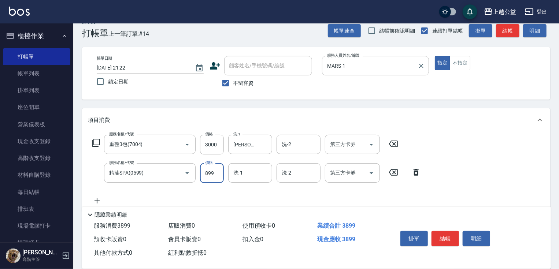
type input "899"
type input "[PERSON_NAME]-33"
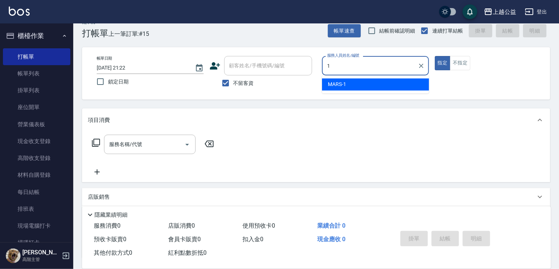
type input "MARS-1"
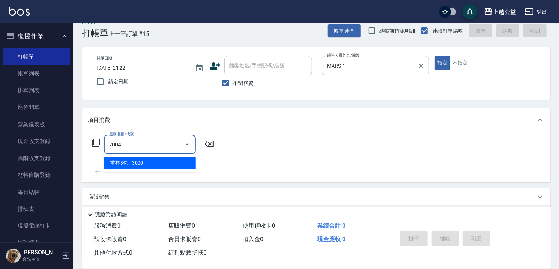
type input "重整3包(7004)"
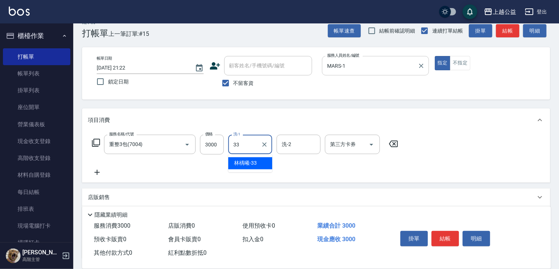
type input "[PERSON_NAME]-33"
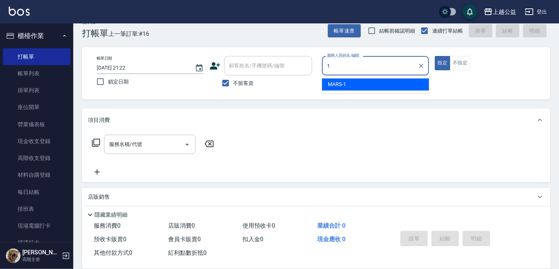
type input "MARS-1"
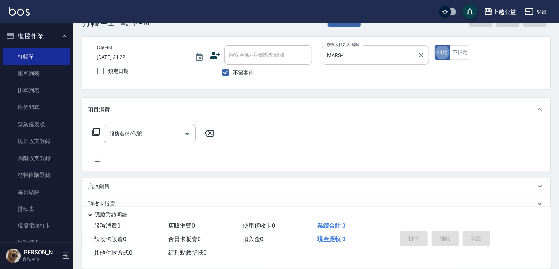
scroll to position [23, 0]
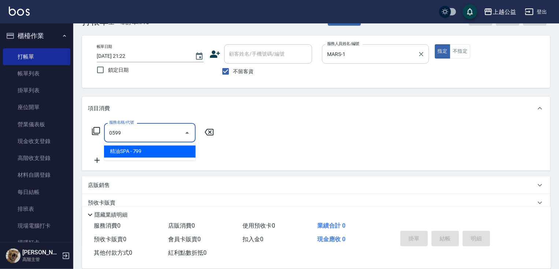
type input "精油SPA(0599)"
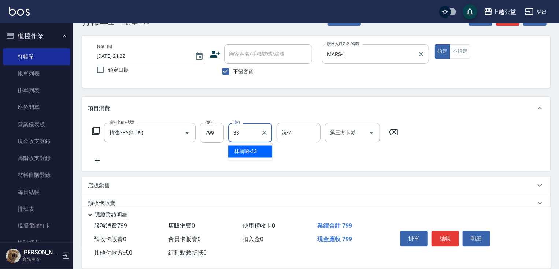
type input "[PERSON_NAME]-33"
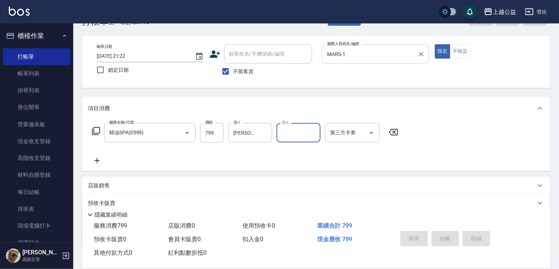
type input "[DATE] 21:23"
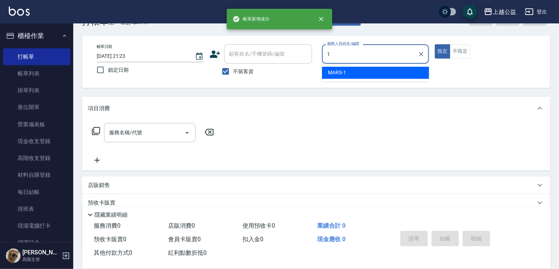
type input "MARS-1"
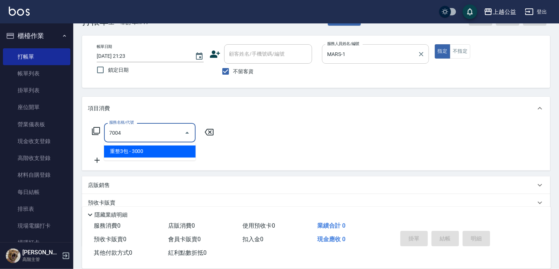
type input "重整3包(7004)"
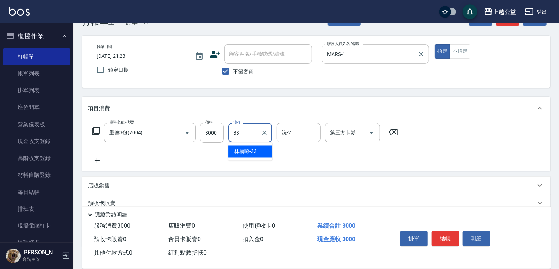
type input "[PERSON_NAME]-33"
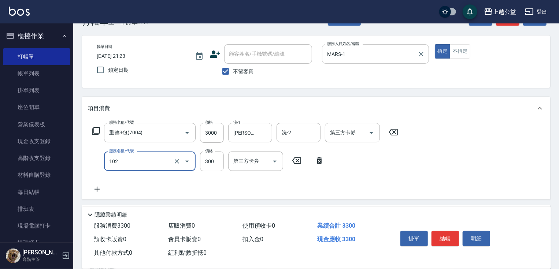
type input "活氧舒壓洗300(102)"
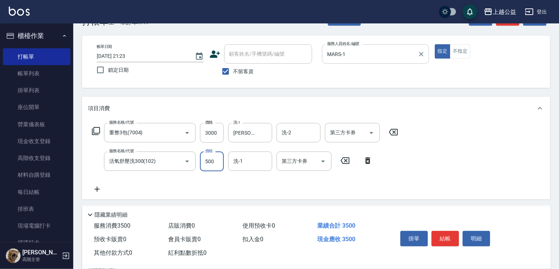
type input "500"
type input "[PERSON_NAME]-33"
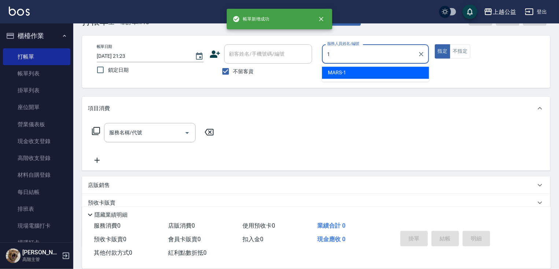
type input "MARS-1"
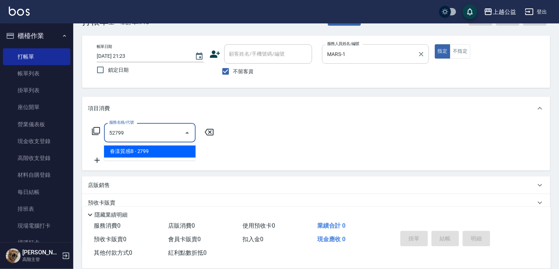
type input "春漾質感B(52799)"
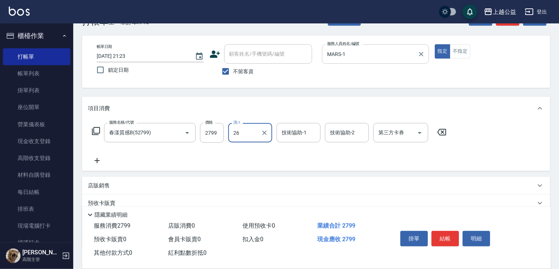
type input "26"
click at [217, 137] on input "2799" at bounding box center [212, 133] width 24 height 20
type input "2899"
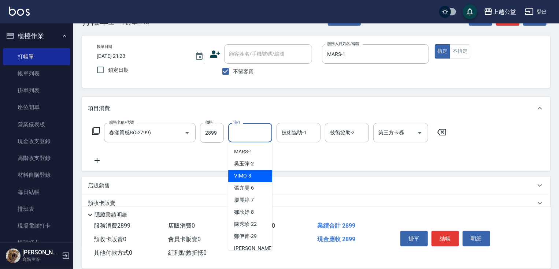
scroll to position [87, 0]
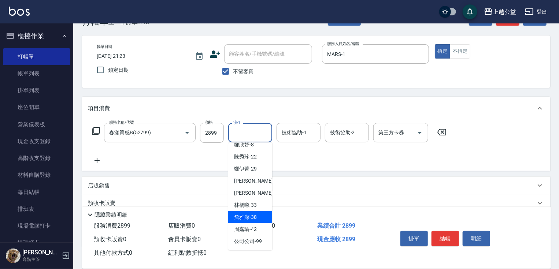
click at [262, 219] on div "[PERSON_NAME]-38" at bounding box center [250, 217] width 44 height 12
type input "[PERSON_NAME]-38"
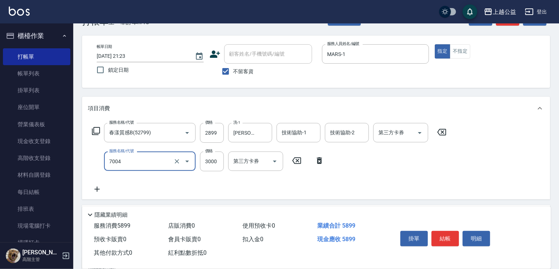
type input "重整3包(7004)"
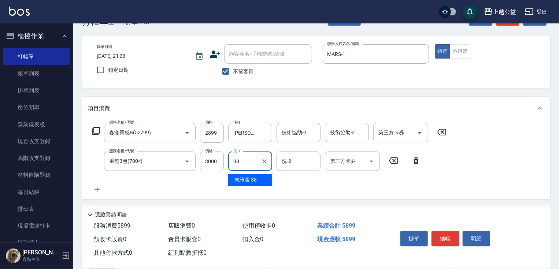
type input "[PERSON_NAME]-38"
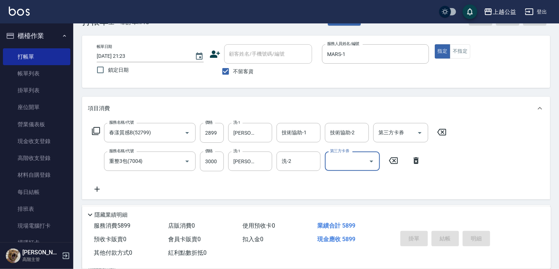
type input "[DATE] 21:24"
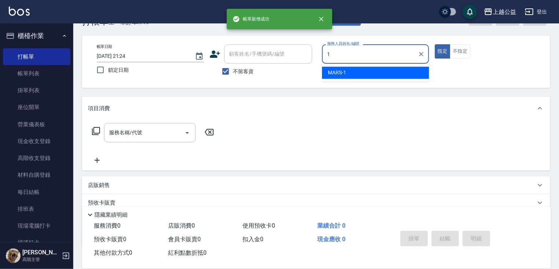
type input "MARS-1"
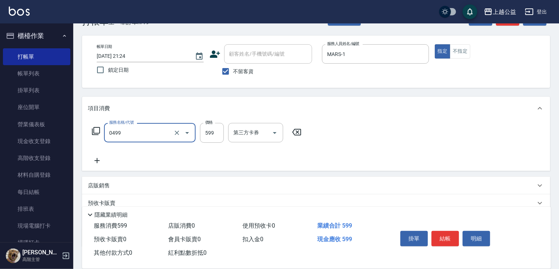
type input "頭皮去角質(0499)"
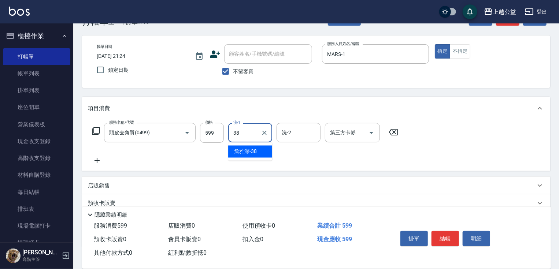
type input "[PERSON_NAME]-38"
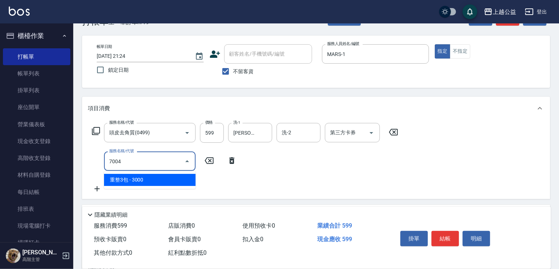
type input "重整3包(7004)"
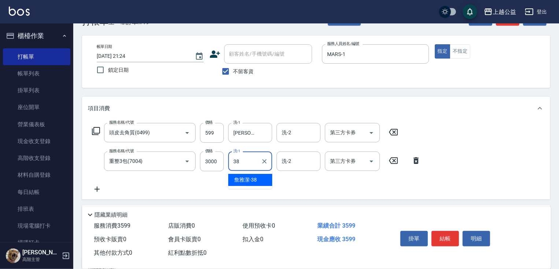
type input "[PERSON_NAME]-38"
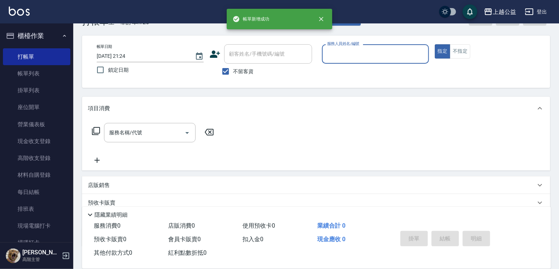
type input "1"
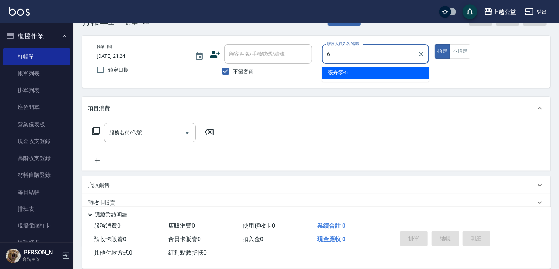
type input "[PERSON_NAME]-6"
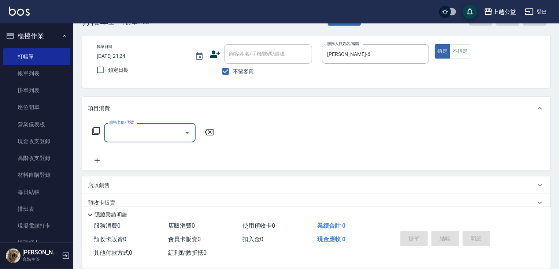
click at [243, 71] on span "不留客資" at bounding box center [243, 72] width 21 height 8
click at [233, 71] on input "不留客資" at bounding box center [225, 71] width 15 height 15
checkbox input "false"
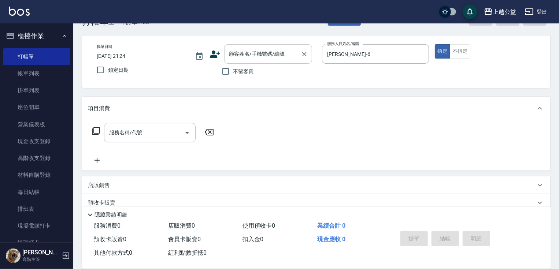
click at [244, 54] on div "顧客姓名/手機號碼/編號 顧客姓名/手機號碼/編號" at bounding box center [268, 53] width 88 height 19
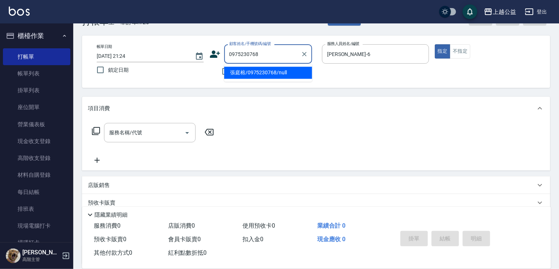
type input "張庭榕/0975230768/null"
click at [435, 44] on button "指定" at bounding box center [443, 51] width 16 height 14
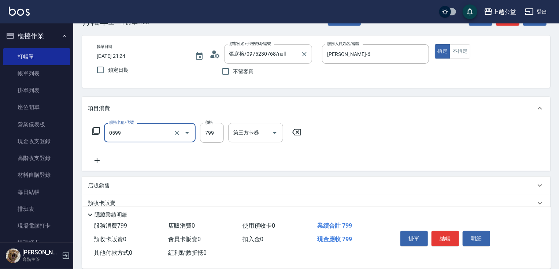
type input "精油SPA(0599)"
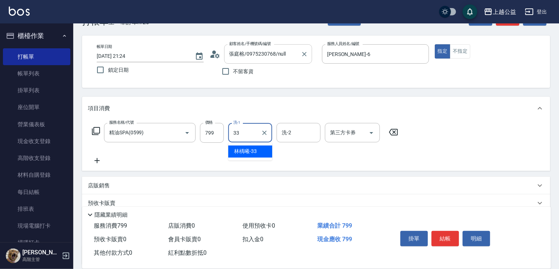
type input "[PERSON_NAME]-33"
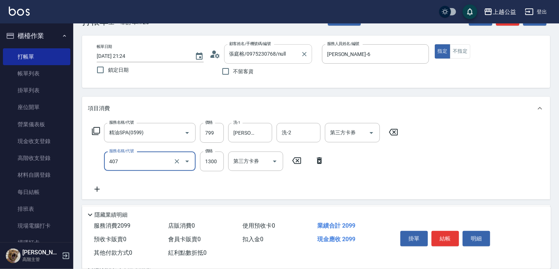
type input "女神鉑金護髮(407)"
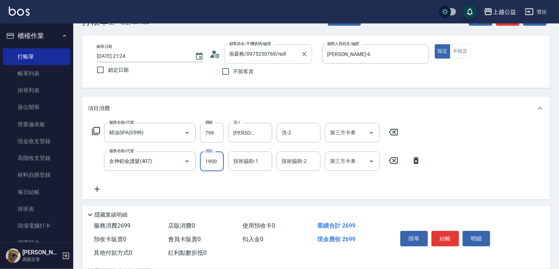
type input "1900"
click at [252, 163] on div "技術協助-1 技術協助-1" at bounding box center [250, 161] width 44 height 19
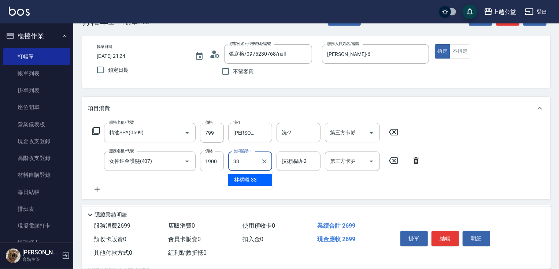
type input "[PERSON_NAME]-33"
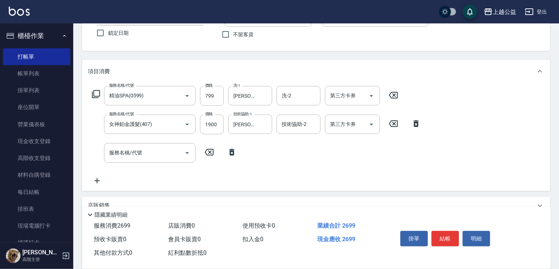
scroll to position [145, 0]
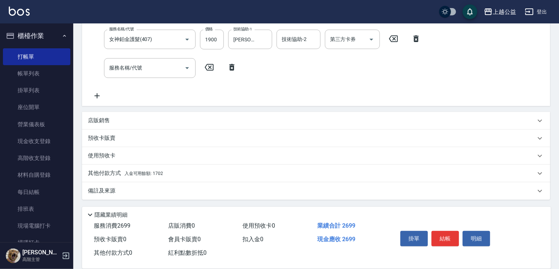
drag, startPoint x: 267, startPoint y: 158, endPoint x: 234, endPoint y: 176, distance: 37.9
click at [151, 176] on span "入金可用餘額: 1702" at bounding box center [144, 173] width 38 height 5
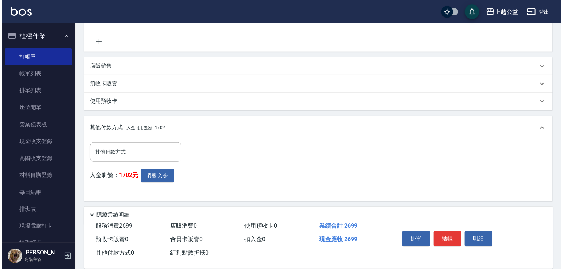
scroll to position [225, 0]
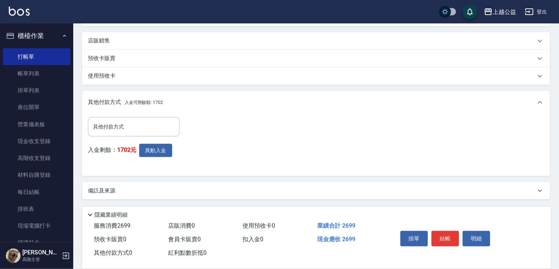
drag, startPoint x: 249, startPoint y: 129, endPoint x: 217, endPoint y: 190, distance: 68.7
click at [166, 134] on div "其他付款方式" at bounding box center [134, 126] width 92 height 19
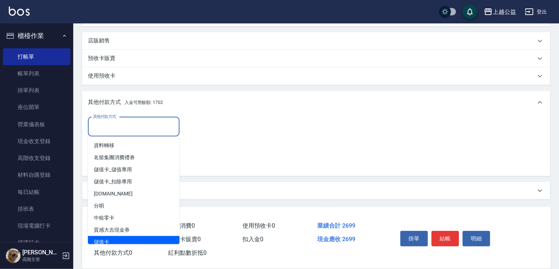
click at [147, 240] on span "儲值卡" at bounding box center [134, 242] width 92 height 12
type input "儲值卡"
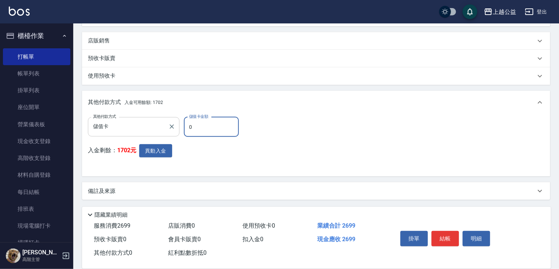
drag, startPoint x: 202, startPoint y: 126, endPoint x: 179, endPoint y: 128, distance: 22.8
click at [179, 128] on div "其他付款方式 儲值卡 其他付款方式 儲值卡金額 0 儲值卡金額" at bounding box center [165, 127] width 155 height 20
type input "1702"
click at [156, 155] on button "異動入金" at bounding box center [155, 151] width 33 height 14
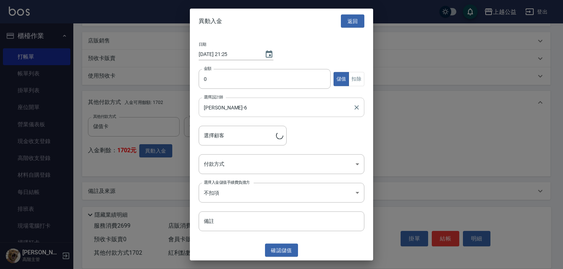
type input "[PERSON_NAME]/0975230768"
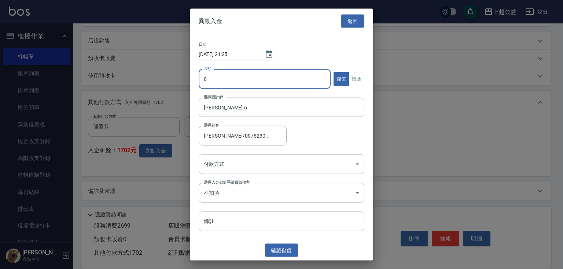
click at [282, 72] on input "0" at bounding box center [265, 79] width 132 height 20
type input "1702"
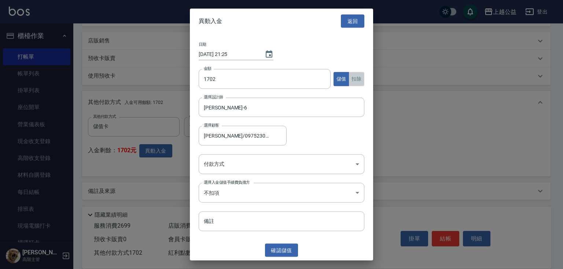
click at [354, 77] on button "扣除" at bounding box center [356, 79] width 16 height 14
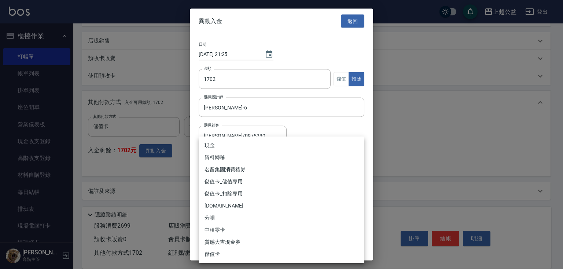
click at [264, 166] on body "上越公益 登出 櫃檯作業 打帳單 帳單列表 掛單列表 座位開單 營業儀表板 現金收支登錄 高階收支登錄 材料自購登錄 每日結帳 排班表 現場電腦打卡 掃碼打卡…" at bounding box center [281, 22] width 563 height 495
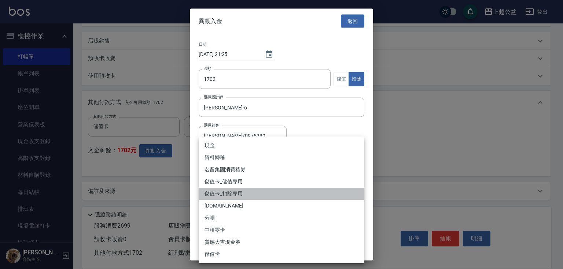
click at [242, 196] on li "儲值卡_扣除專用" at bounding box center [282, 194] width 166 height 12
type input "儲值卡_扣除專用"
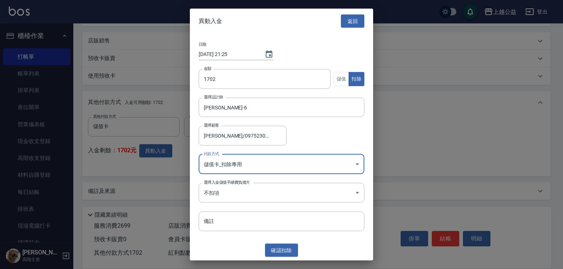
click at [290, 248] on button "確認 扣除" at bounding box center [281, 251] width 33 height 14
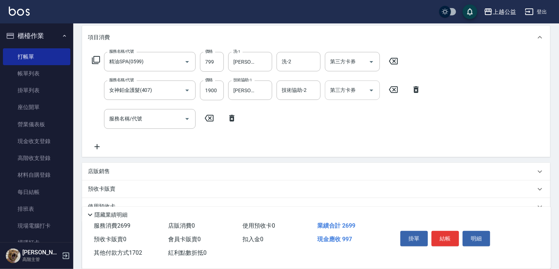
scroll to position [0, 0]
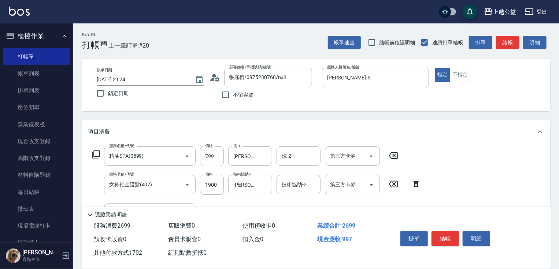
drag, startPoint x: 340, startPoint y: 39, endPoint x: 325, endPoint y: 45, distance: 16.6
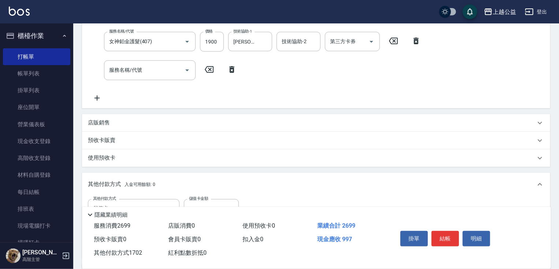
drag, startPoint x: 383, startPoint y: 111, endPoint x: 386, endPoint y: 138, distance: 27.4
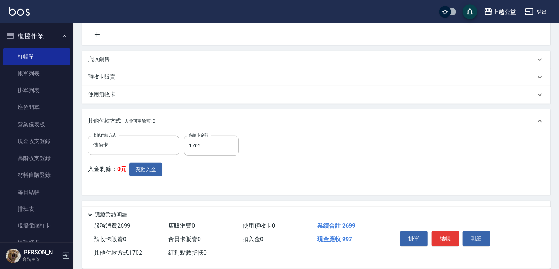
scroll to position [226, 0]
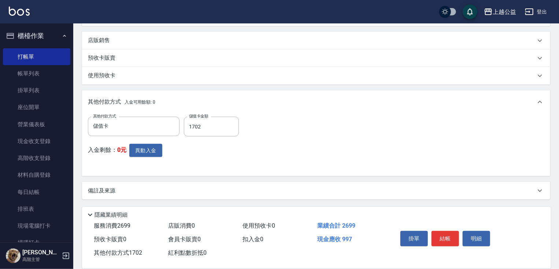
drag, startPoint x: 374, startPoint y: 122, endPoint x: 407, endPoint y: 218, distance: 102.2
click at [444, 236] on button "結帳" at bounding box center [445, 238] width 27 height 15
type input "[DATE] 21:25"
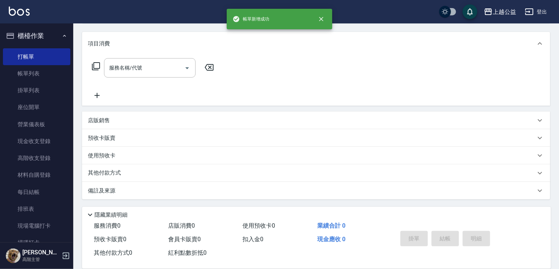
scroll to position [0, 0]
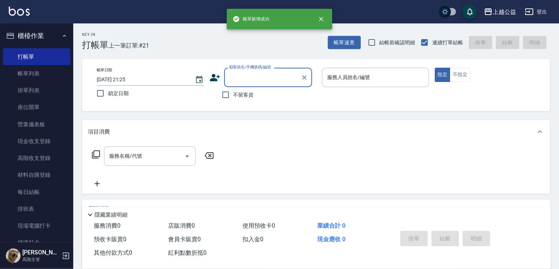
click at [252, 95] on span "不留客資" at bounding box center [243, 95] width 21 height 8
click at [233, 95] on input "不留客資" at bounding box center [225, 94] width 15 height 15
checkbox input "true"
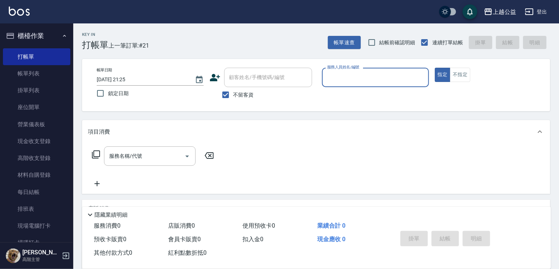
click at [352, 73] on input "服務人員姓名/編號" at bounding box center [375, 77] width 100 height 13
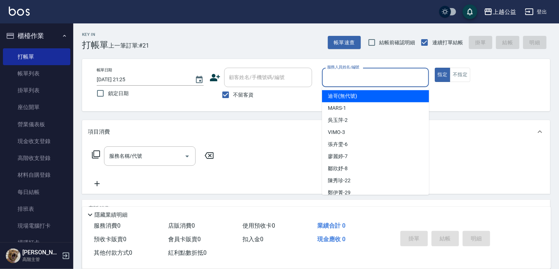
type input "詹妤晴/0901221681/"
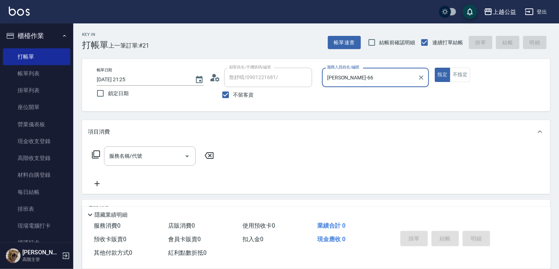
click at [435, 68] on button "指定" at bounding box center [443, 75] width 16 height 14
type input "[PERSON_NAME]-6"
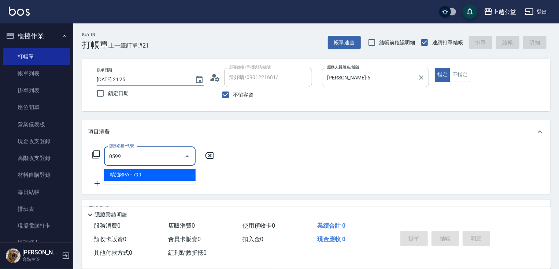
type input "精油SPA(0599)"
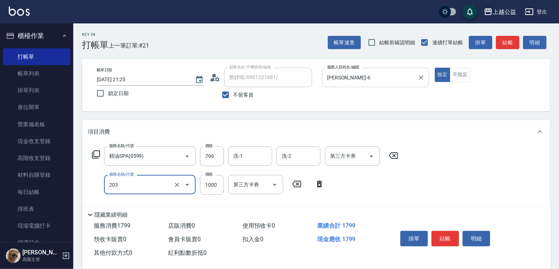
type input "燙髮(203)"
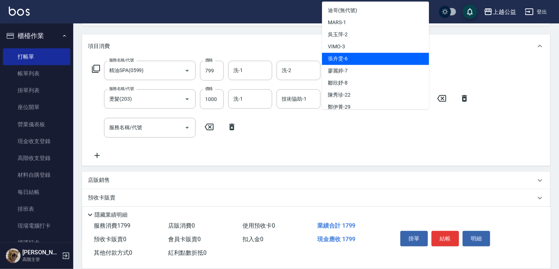
scroll to position [110, 0]
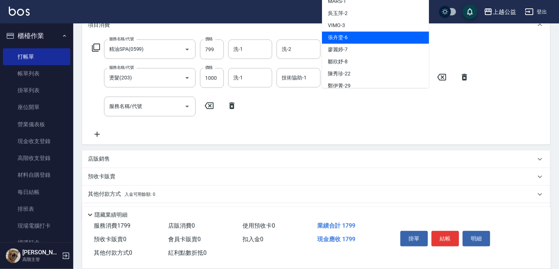
drag, startPoint x: 352, startPoint y: 79, endPoint x: 365, endPoint y: 115, distance: 38.0
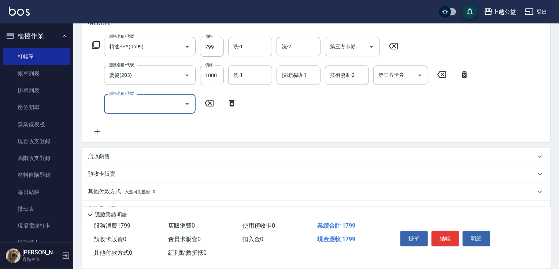
click at [145, 101] on input "服務名稱/代號" at bounding box center [144, 103] width 74 height 13
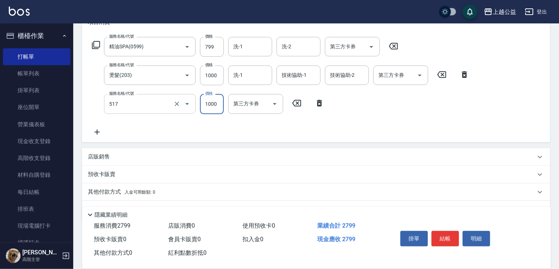
type input "染髮1000(517)"
drag, startPoint x: 218, startPoint y: 101, endPoint x: 211, endPoint y: 102, distance: 6.6
click at [218, 101] on input "1700" at bounding box center [212, 104] width 24 height 20
click at [174, 117] on div "服務名稱/代號 精油SPA(0599) 服務名稱/代號 價格 799 價格 洗-1 洗-1 洗-2 洗-2 第三方卡券 第三方卡券 服務名稱/代號 燙髮(20…" at bounding box center [281, 86] width 386 height 99
click at [177, 108] on button "Clear" at bounding box center [177, 104] width 10 height 10
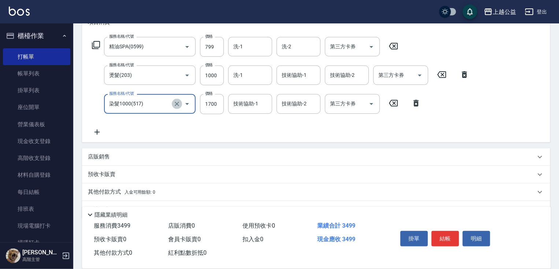
click at [173, 101] on icon "Clear" at bounding box center [176, 103] width 7 height 7
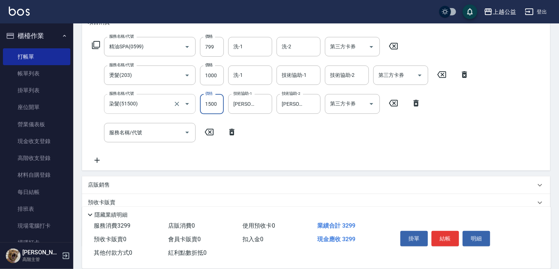
click at [211, 104] on input "1500" at bounding box center [212, 104] width 24 height 20
click at [311, 106] on icon "Clear" at bounding box center [312, 103] width 7 height 7
click at [162, 136] on input "服務名稱/代號" at bounding box center [144, 132] width 74 height 13
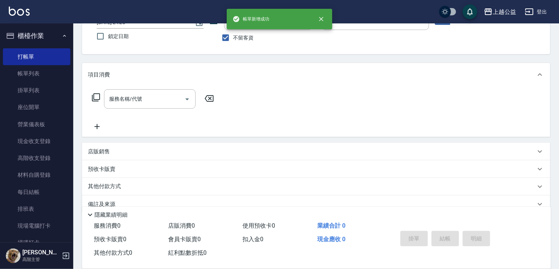
scroll to position [8, 0]
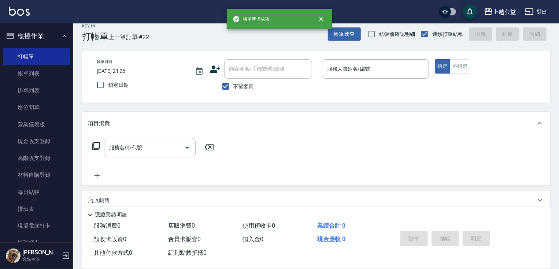
drag, startPoint x: 374, startPoint y: 156, endPoint x: 382, endPoint y: 113, distance: 44.4
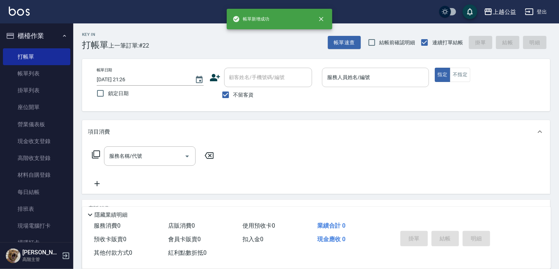
click at [376, 83] on input "服務人員姓名/編號" at bounding box center [375, 77] width 100 height 13
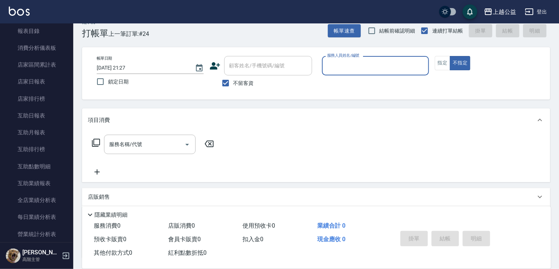
scroll to position [304, 0]
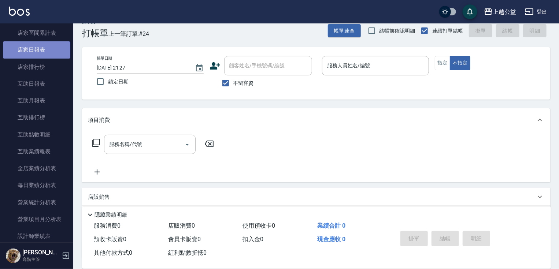
click at [36, 55] on link "店家日報表" at bounding box center [36, 49] width 67 height 17
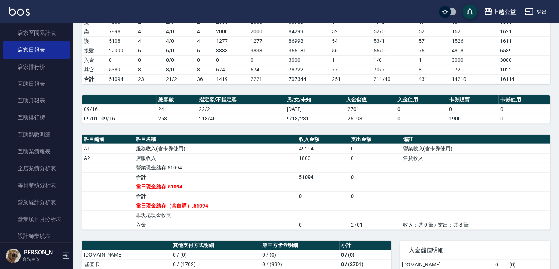
drag, startPoint x: 331, startPoint y: 84, endPoint x: 332, endPoint y: 141, distance: 56.4
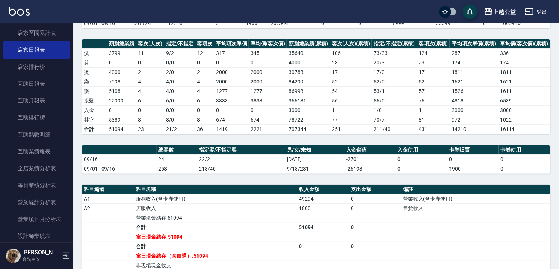
drag, startPoint x: 332, startPoint y: 149, endPoint x: 333, endPoint y: 129, distance: 20.2
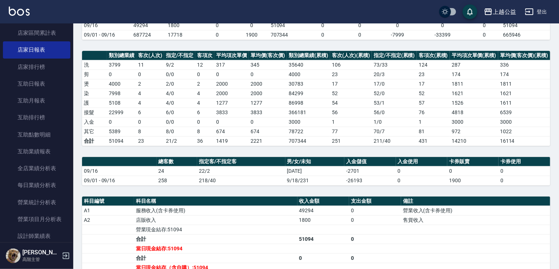
drag, startPoint x: 333, startPoint y: 129, endPoint x: 334, endPoint y: 119, distance: 10.3
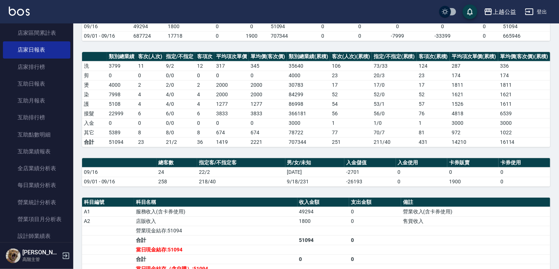
drag, startPoint x: 73, startPoint y: 102, endPoint x: 73, endPoint y: 97, distance: 5.2
click at [73, 97] on div "上越公益 登出 櫃檯作業 打帳單 帳單列表 掛單列表 座位開單 營業儀表板 現金收支登錄 高階收支登錄 材料自購登錄 每日結帳 排班表 現場電腦打卡 掃碼打卡…" at bounding box center [279, 189] width 559 height 532
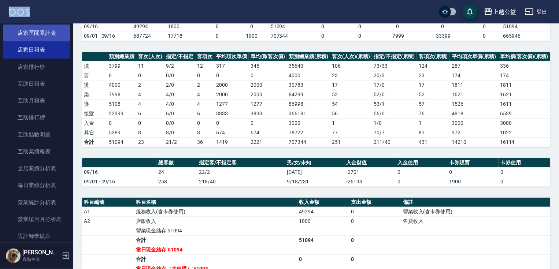
drag, startPoint x: 69, startPoint y: 96, endPoint x: 56, endPoint y: 36, distance: 61.8
click at [64, 19] on div "上越公益 登出 櫃檯作業 打帳單 帳單列表 掛單列表 座位開單 營業儀表板 現金收支登錄 高階收支登錄 材料自購登錄 每日結帳 排班表 現場電腦打卡 掃碼打卡…" at bounding box center [279, 189] width 559 height 532
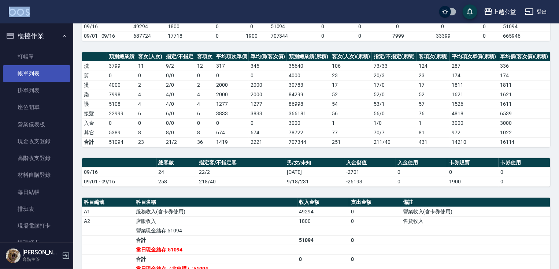
drag, startPoint x: 27, startPoint y: 70, endPoint x: 27, endPoint y: 78, distance: 7.7
click at [27, 70] on link "帳單列表" at bounding box center [36, 73] width 67 height 17
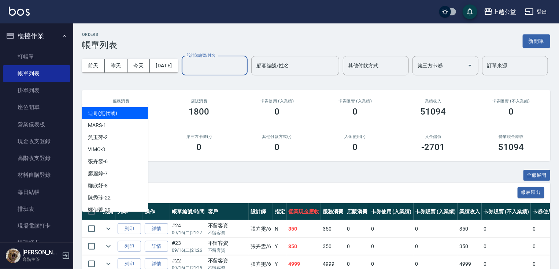
click at [185, 72] on input "設計師編號/姓名" at bounding box center [214, 65] width 59 height 13
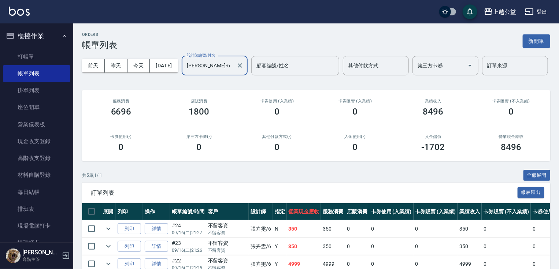
scroll to position [94, 0]
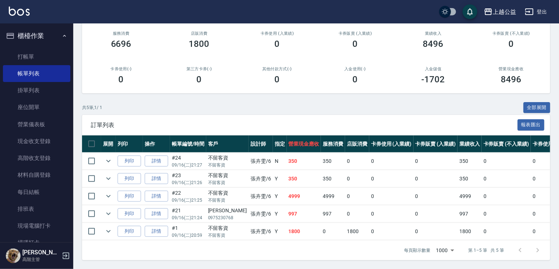
drag, startPoint x: 325, startPoint y: 281, endPoint x: 344, endPoint y: 281, distance: 19.1
drag, startPoint x: 344, startPoint y: 281, endPoint x: 299, endPoint y: 252, distance: 53.7
click at [299, 252] on div "每頁顯示數量 1000 1000 第 1–5 筆 共 5 筆" at bounding box center [316, 251] width 468 height 20
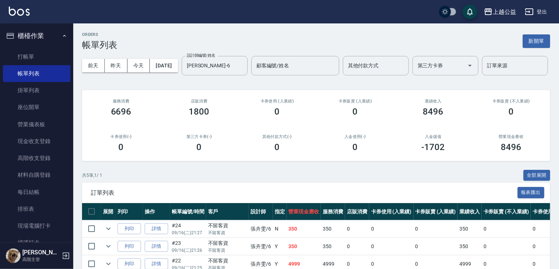
drag, startPoint x: 117, startPoint y: 173, endPoint x: 131, endPoint y: 105, distance: 69.2
click at [236, 69] on icon "Clear" at bounding box center [239, 65] width 7 height 7
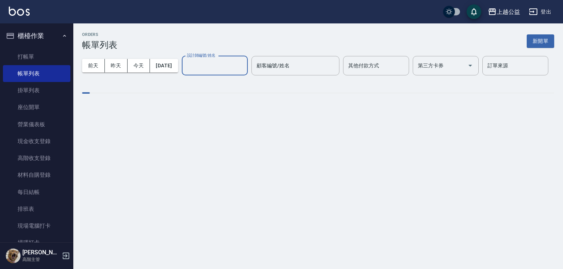
click at [185, 72] on input "設計師編號/姓名" at bounding box center [214, 65] width 59 height 13
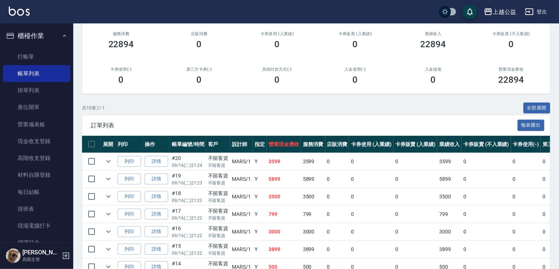
scroll to position [182, 0]
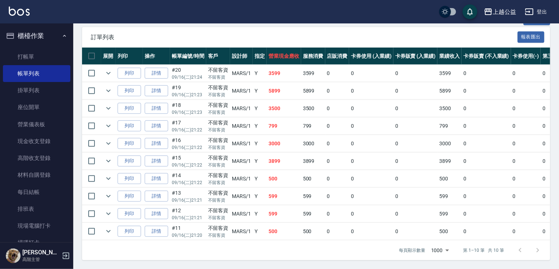
drag, startPoint x: 290, startPoint y: 147, endPoint x: 324, endPoint y: 228, distance: 87.9
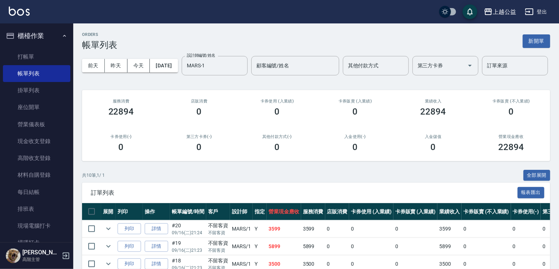
drag, startPoint x: 287, startPoint y: 132, endPoint x: 200, endPoint y: 47, distance: 121.5
click at [238, 68] on icon "Clear" at bounding box center [240, 65] width 4 height 4
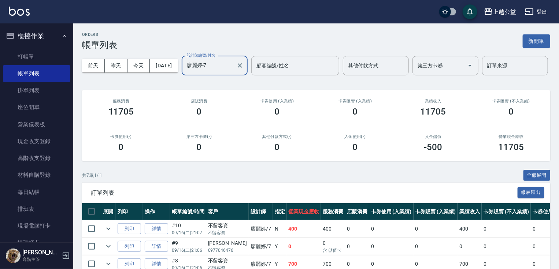
drag, startPoint x: 245, startPoint y: 98, endPoint x: 314, endPoint y: 196, distance: 119.9
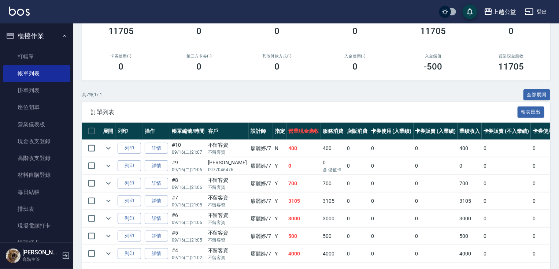
scroll to position [129, 0]
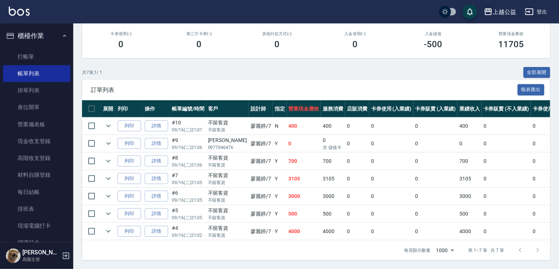
drag, startPoint x: 303, startPoint y: 159, endPoint x: 308, endPoint y: 184, distance: 26.1
click at [159, 173] on link "詳情" at bounding box center [156, 178] width 23 height 11
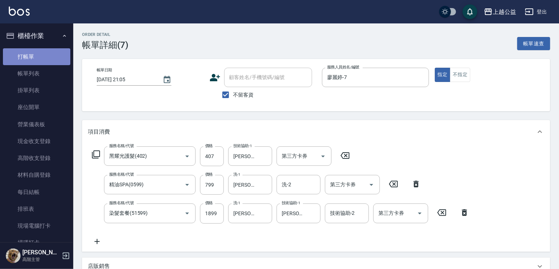
click at [52, 55] on link "打帳單" at bounding box center [36, 56] width 67 height 17
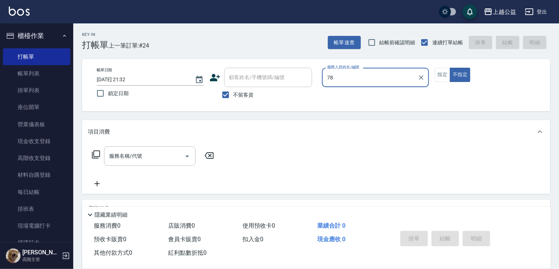
click at [450, 68] on button "不指定" at bounding box center [460, 75] width 21 height 14
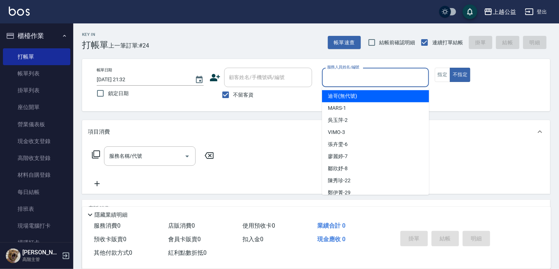
click at [362, 78] on input "服務人員姓名/編號" at bounding box center [375, 77] width 100 height 13
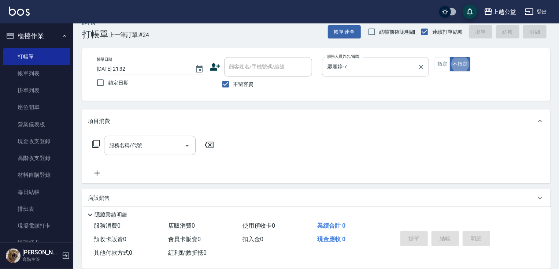
scroll to position [12, 0]
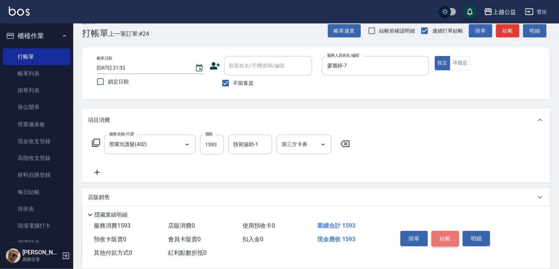
click at [447, 236] on button "結帳" at bounding box center [445, 238] width 27 height 15
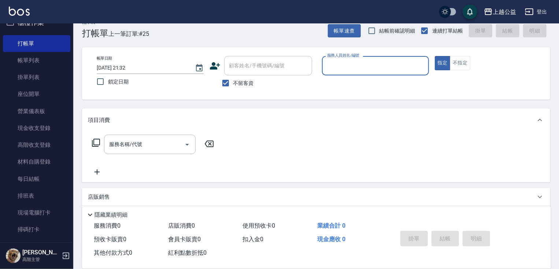
scroll to position [0, 0]
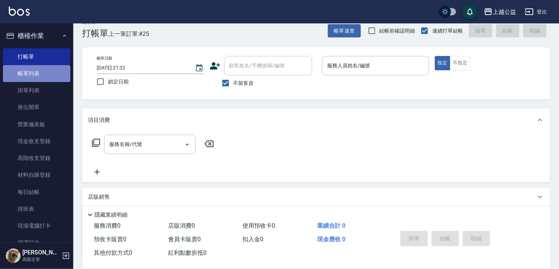
click at [47, 72] on link "帳單列表" at bounding box center [36, 73] width 67 height 17
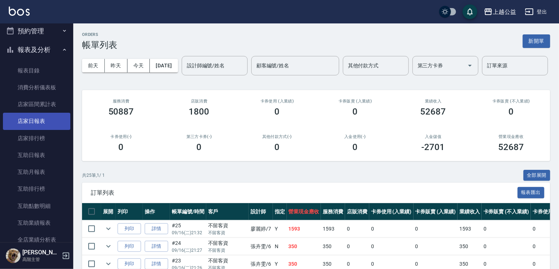
scroll to position [236, 0]
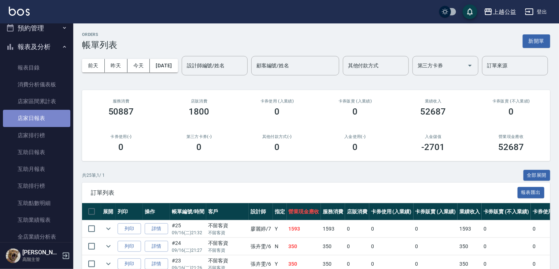
click at [48, 117] on link "店家日報表" at bounding box center [36, 118] width 67 height 17
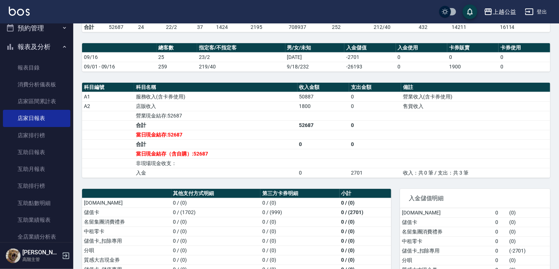
drag, startPoint x: 388, startPoint y: 133, endPoint x: 396, endPoint y: 170, distance: 37.5
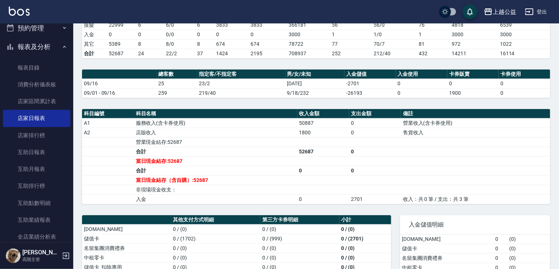
drag, startPoint x: 278, startPoint y: 112, endPoint x: 278, endPoint y: 85, distance: 27.5
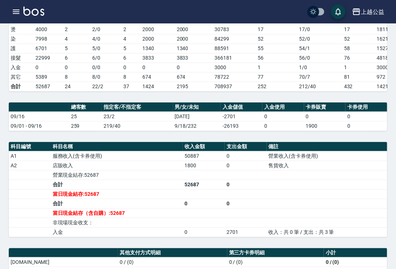
click at [365, 159] on td "營業收入(含卡券使用)" at bounding box center [327, 156] width 121 height 10
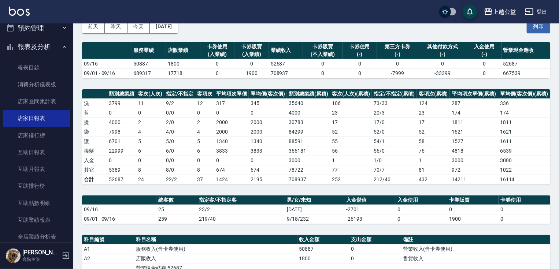
scroll to position [0, 0]
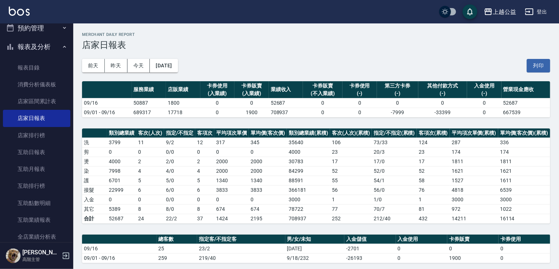
drag, startPoint x: 318, startPoint y: 219, endPoint x: 322, endPoint y: 184, distance: 35.3
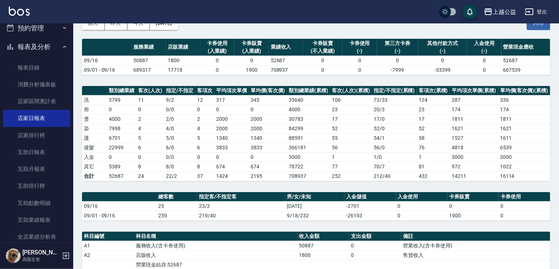
drag, startPoint x: 322, startPoint y: 185, endPoint x: 330, endPoint y: 203, distance: 19.4
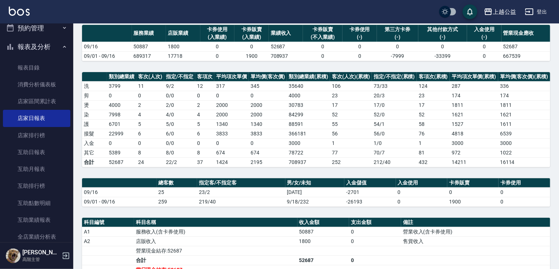
drag, startPoint x: 330, startPoint y: 203, endPoint x: 336, endPoint y: 214, distance: 12.8
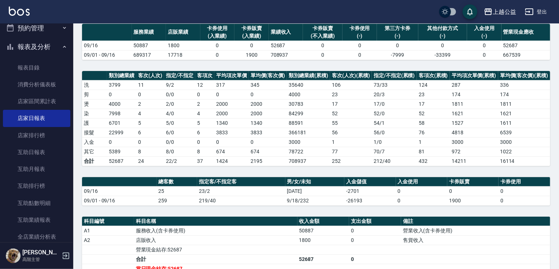
drag, startPoint x: 336, startPoint y: 214, endPoint x: 337, endPoint y: 210, distance: 5.0
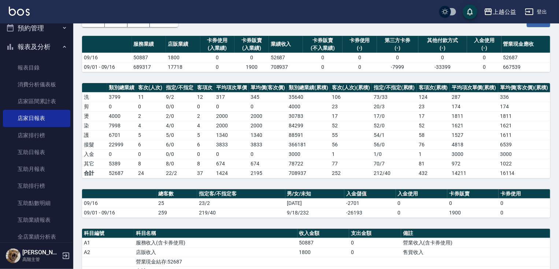
drag, startPoint x: 446, startPoint y: 229, endPoint x: 446, endPoint y: 225, distance: 4.0
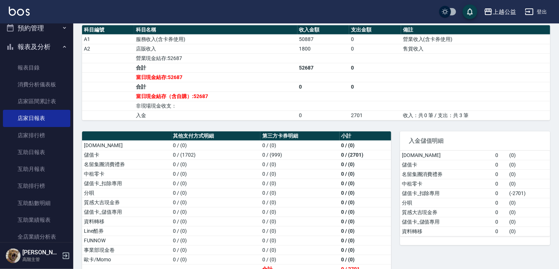
scroll to position [259, 0]
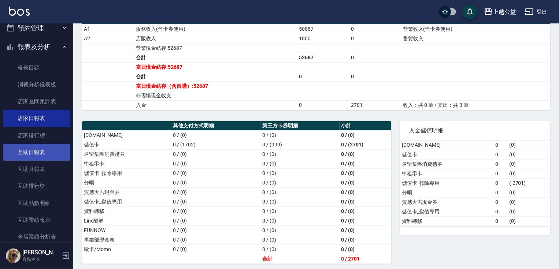
click at [56, 156] on link "互助日報表" at bounding box center [36, 152] width 67 height 17
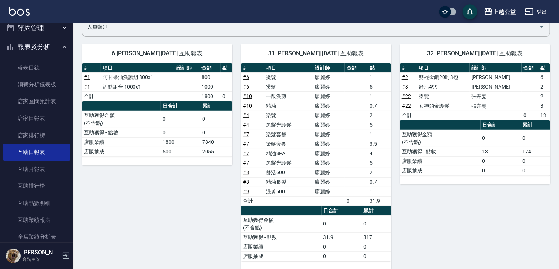
drag, startPoint x: 410, startPoint y: 252, endPoint x: 412, endPoint y: 270, distance: 18.4
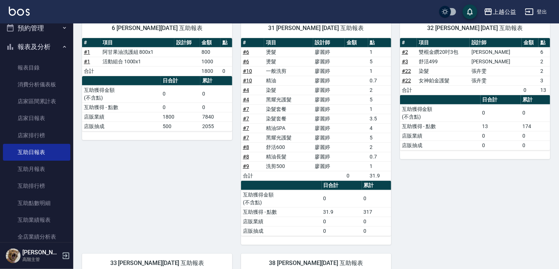
drag, startPoint x: 540, startPoint y: 281, endPoint x: 513, endPoint y: 280, distance: 26.4
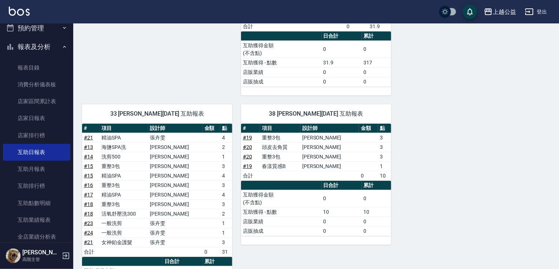
scroll to position [296, 0]
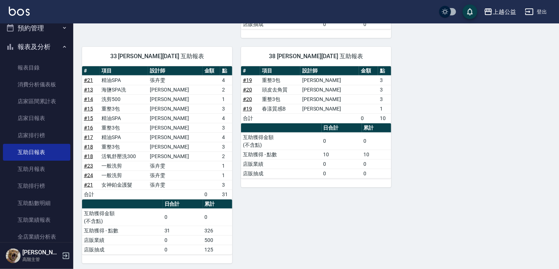
drag, startPoint x: 388, startPoint y: 229, endPoint x: 389, endPoint y: 249, distance: 20.2
click at [66, 105] on link "店家區間累計表" at bounding box center [36, 101] width 67 height 17
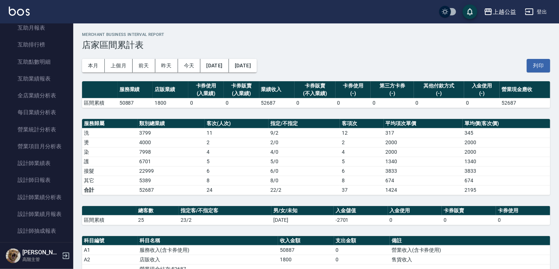
scroll to position [427, 0]
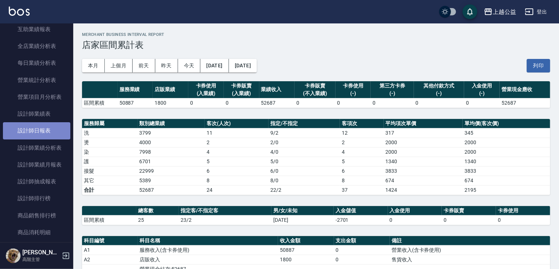
click at [53, 133] on link "設計師日報表" at bounding box center [36, 130] width 67 height 17
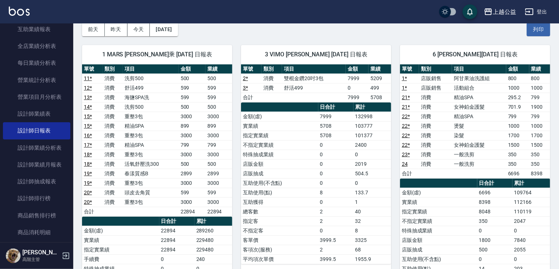
scroll to position [45, 0]
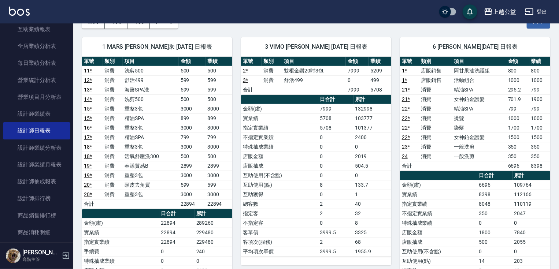
drag, startPoint x: 422, startPoint y: 143, endPoint x: 424, endPoint y: 166, distance: 24.0
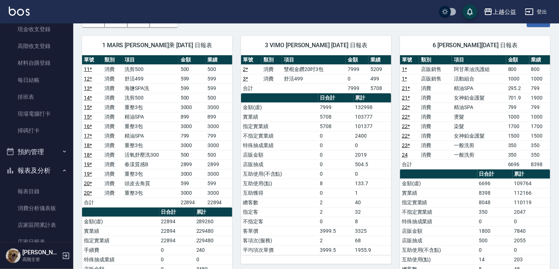
scroll to position [0, 0]
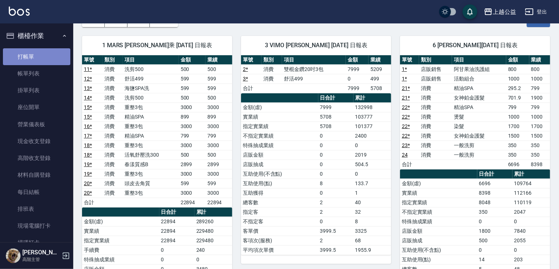
click at [51, 53] on link "打帳單" at bounding box center [36, 56] width 67 height 17
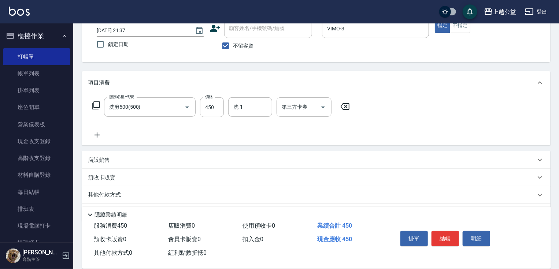
scroll to position [71, 0]
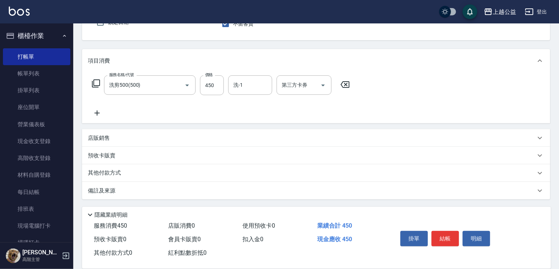
drag, startPoint x: 389, startPoint y: 223, endPoint x: 399, endPoint y: 228, distance: 10.5
click at [445, 234] on button "結帳" at bounding box center [445, 238] width 27 height 15
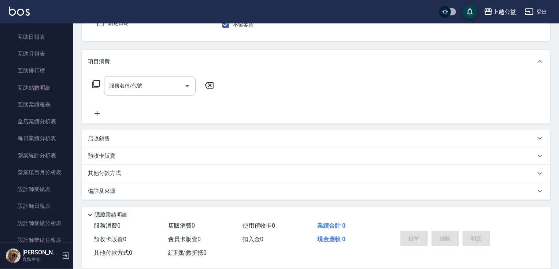
scroll to position [360, 0]
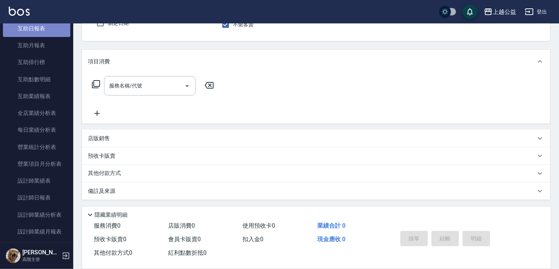
click at [41, 34] on link "互助日報表" at bounding box center [36, 28] width 67 height 17
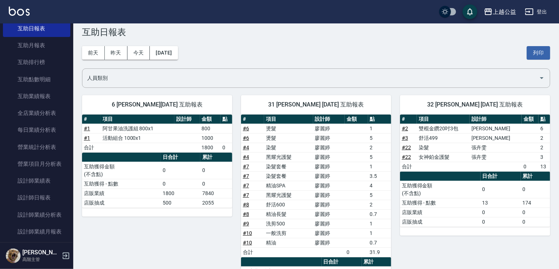
scroll to position [16, 0]
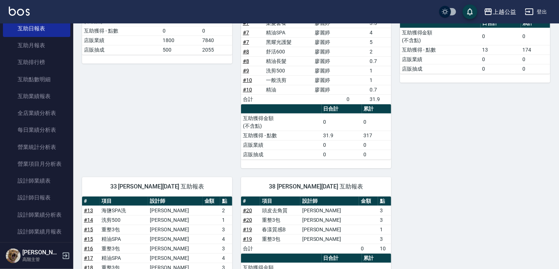
drag, startPoint x: 452, startPoint y: 206, endPoint x: 466, endPoint y: 246, distance: 42.2
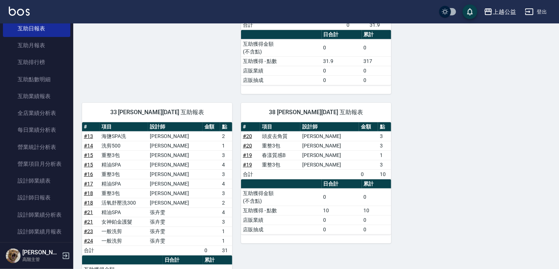
drag, startPoint x: 463, startPoint y: 201, endPoint x: 463, endPoint y: 191, distance: 9.5
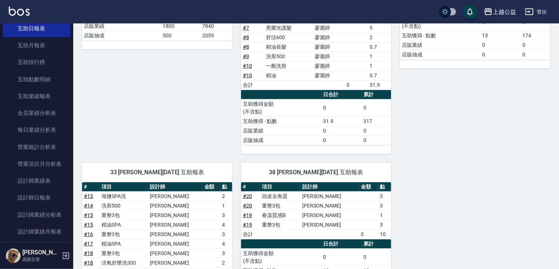
drag, startPoint x: 473, startPoint y: 188, endPoint x: 473, endPoint y: 180, distance: 8.1
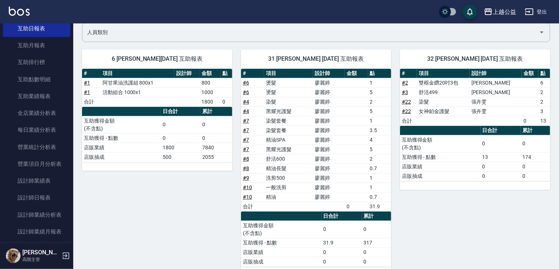
drag, startPoint x: 473, startPoint y: 184, endPoint x: 475, endPoint y: 171, distance: 13.3
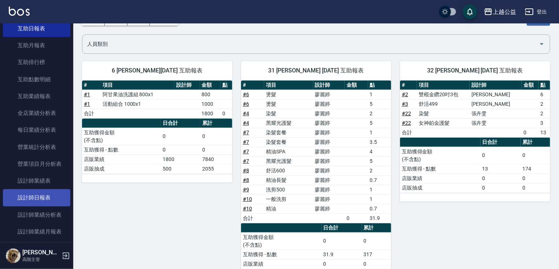
click at [47, 193] on link "設計師日報表" at bounding box center [36, 197] width 67 height 17
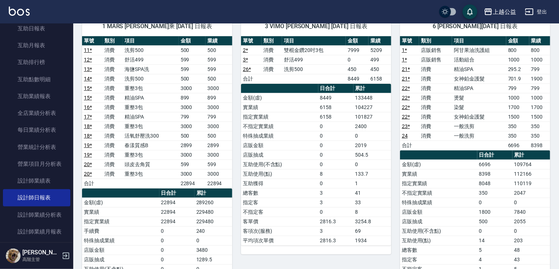
drag, startPoint x: 522, startPoint y: 242, endPoint x: 523, endPoint y: 259, distance: 17.6
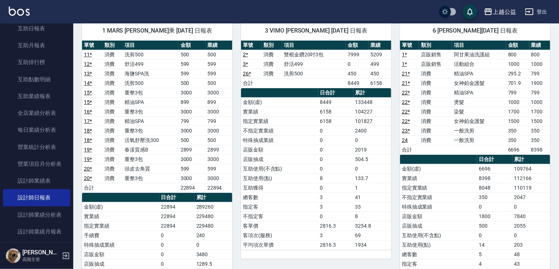
drag, startPoint x: 520, startPoint y: 255, endPoint x: 518, endPoint y: 247, distance: 8.5
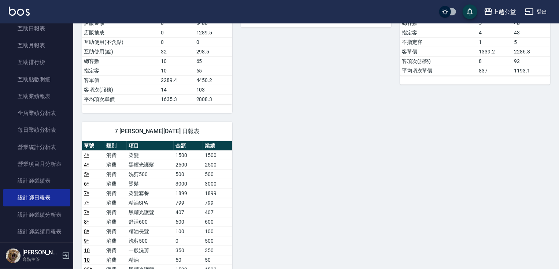
drag, startPoint x: 422, startPoint y: 235, endPoint x: 422, endPoint y: 239, distance: 4.0
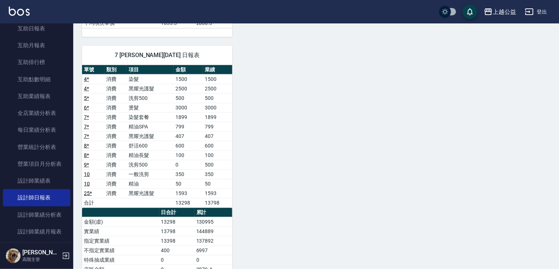
scroll to position [380, 0]
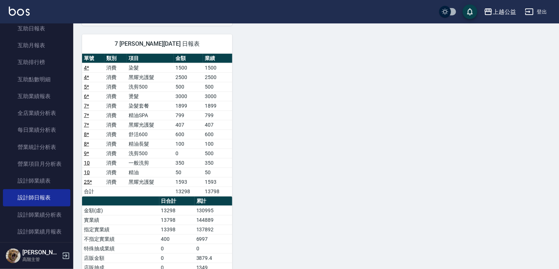
drag, startPoint x: 423, startPoint y: 242, endPoint x: 423, endPoint y: 263, distance: 20.9
